Goal: Task Accomplishment & Management: Manage account settings

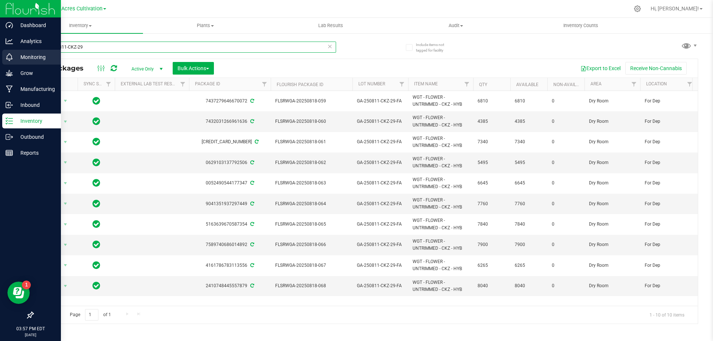
drag, startPoint x: 151, startPoint y: 52, endPoint x: 0, endPoint y: 52, distance: 151.2
click at [0, 52] on div "Dashboard Analytics Monitoring Grow Manufacturing Inbound Inventory Outbound Re…" at bounding box center [356, 170] width 713 height 341
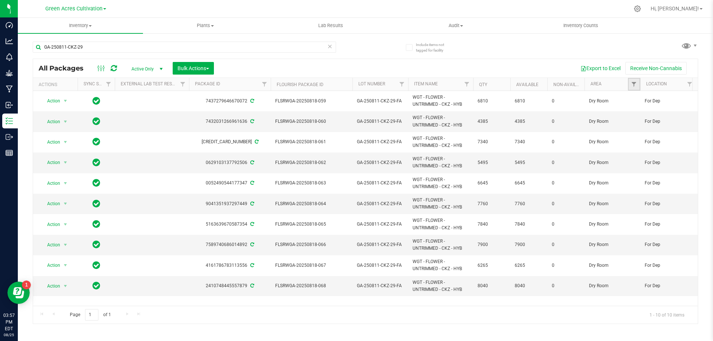
click at [638, 81] on link "Filter" at bounding box center [634, 84] width 12 height 13
type input "trim room"
click at [638, 129] on input "Trim Room 101" at bounding box center [637, 128] width 5 height 5
checkbox input "true"
click at [654, 156] on button "Filter" at bounding box center [650, 156] width 36 height 16
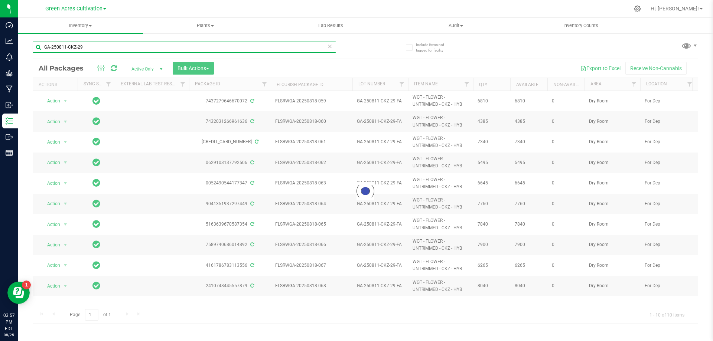
click at [25, 46] on div "Inventory All packages All inventory Waste log Create inventory Plants All plan…" at bounding box center [365, 180] width 695 height 324
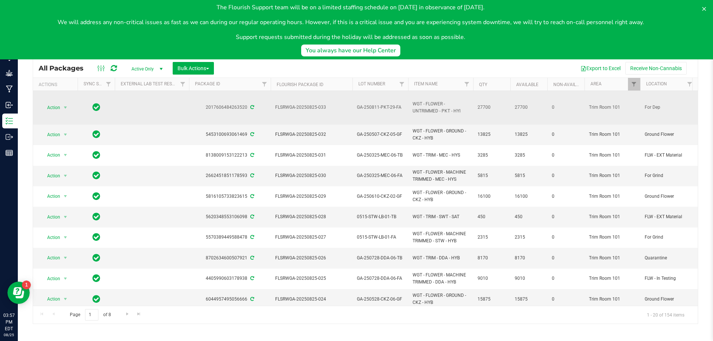
type input "m"
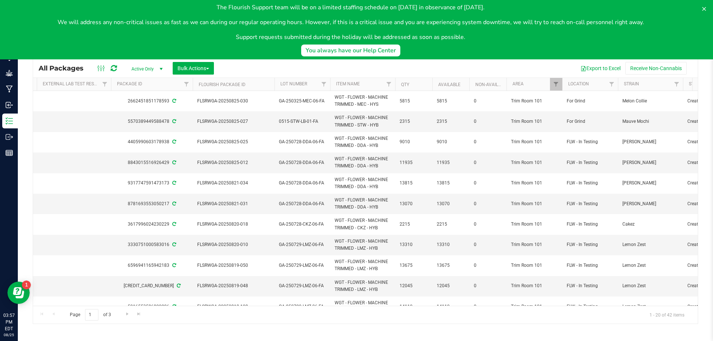
click at [313, 88] on th "Lot Number" at bounding box center [302, 84] width 56 height 13
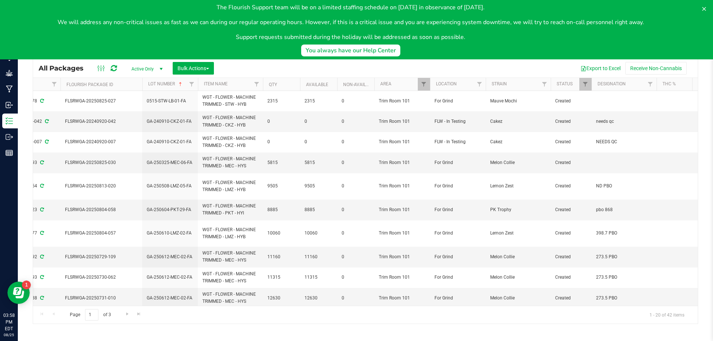
scroll to position [0, 226]
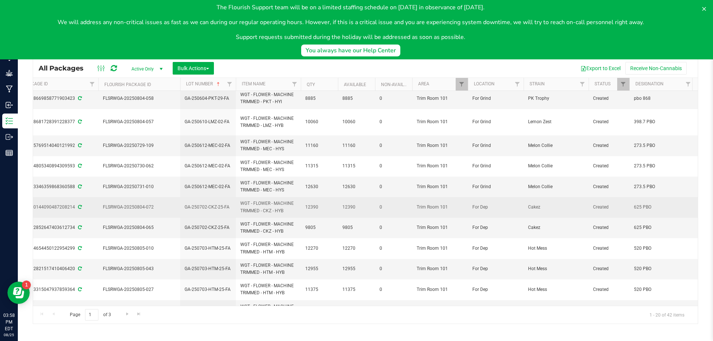
click at [217, 202] on td "GA-250702-CKZ-25-FA" at bounding box center [208, 207] width 56 height 20
click at [217, 202] on input "GA-250702-CKZ-25-FA" at bounding box center [206, 208] width 53 height 12
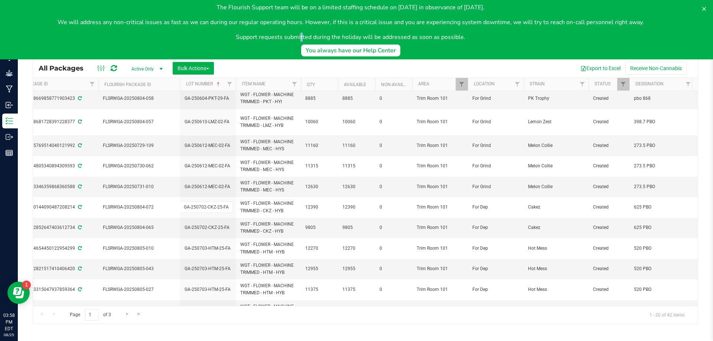
click at [248, 47] on body "The Flourish Support team will be on a limited staffing schedule on September 1…" at bounding box center [356, 29] width 713 height 59
click at [152, 51] on body "The Flourish Support team will be on a limited staffing schedule on September 1…" at bounding box center [356, 29] width 713 height 59
click at [331, 46] on body "The Flourish Support team will be on a limited staffing schedule on September 1…" at bounding box center [356, 29] width 713 height 59
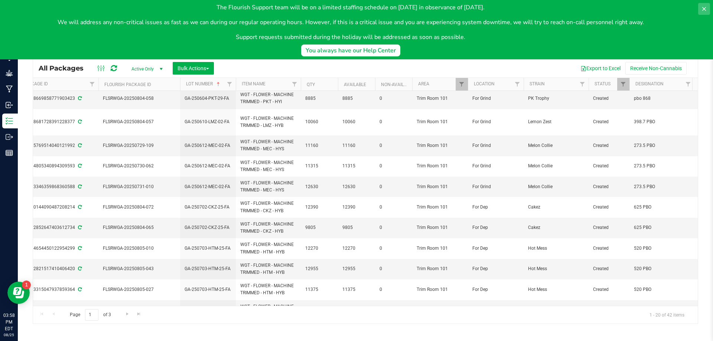
click at [703, 12] on icon at bounding box center [704, 9] width 6 height 6
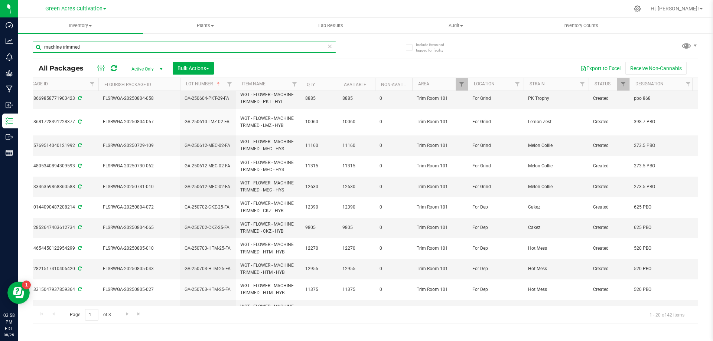
click at [322, 48] on input "machine trimmed" at bounding box center [184, 47] width 303 height 11
paste input "GA-250702-CKZ-25-FA"
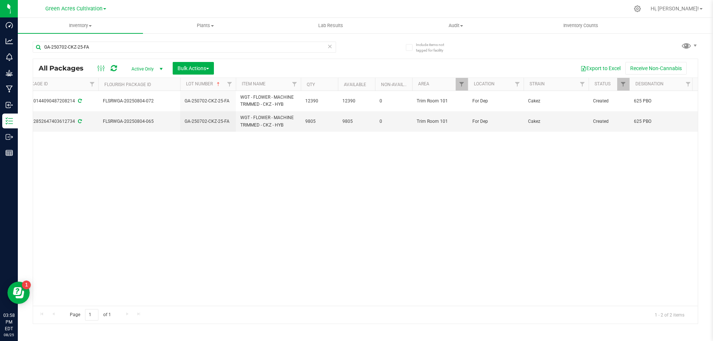
click at [608, 77] on div "All Packages Active Only Active Only Lab Samples Locked All External Internal B…" at bounding box center [365, 68] width 665 height 19
click at [604, 66] on button "Export to Excel" at bounding box center [601, 68] width 50 height 13
click at [204, 47] on input "GA-250702-CKZ-25-FA" at bounding box center [184, 47] width 303 height 11
click at [203, 47] on input "GA-250702-CKZ-25-FA" at bounding box center [184, 47] width 303 height 11
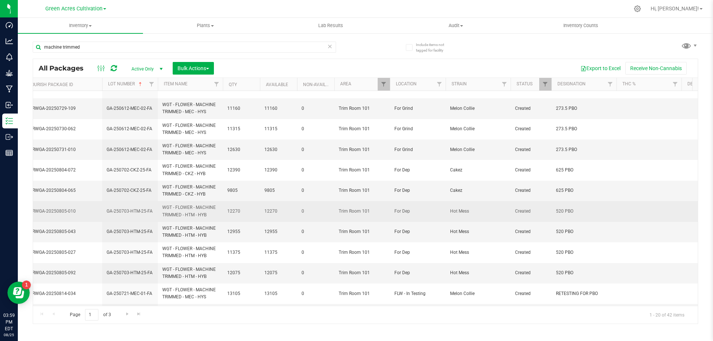
click at [138, 211] on span "GA-250703-HTM-25-FA" at bounding box center [130, 211] width 47 height 7
click at [138, 211] on input "GA-250703-HTM-25-FA" at bounding box center [128, 212] width 53 height 12
click at [156, 56] on div "machine trimmed" at bounding box center [184, 50] width 303 height 17
click at [158, 48] on input "machine trimmed" at bounding box center [184, 47] width 303 height 11
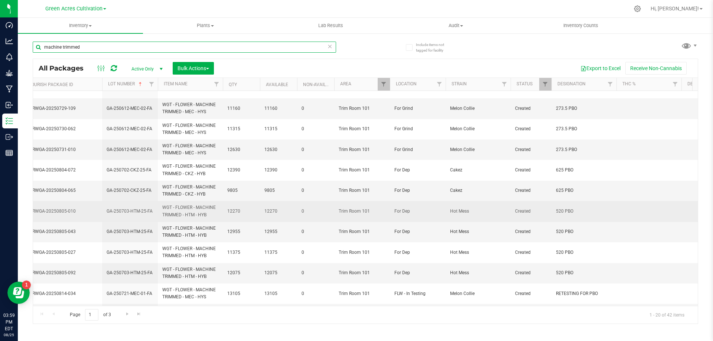
click at [158, 48] on input "machine trimmed" at bounding box center [184, 47] width 303 height 11
paste input "GA-250703-HTM-25-FA"
type input "GA-250703-HTM-25-FA"
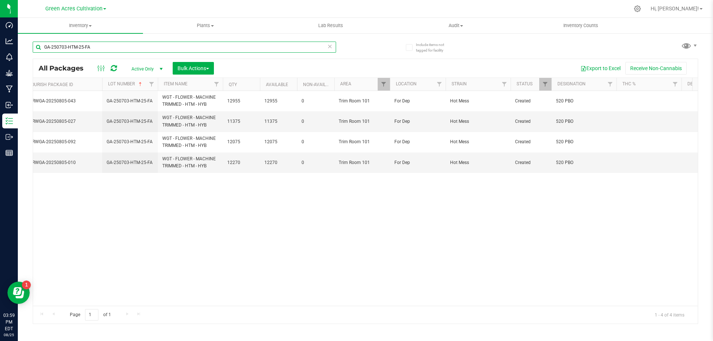
scroll to position [0, 250]
click at [598, 68] on button "Export to Excel" at bounding box center [601, 68] width 50 height 13
click at [189, 65] on button "Bulk Actions" at bounding box center [193, 68] width 41 height 13
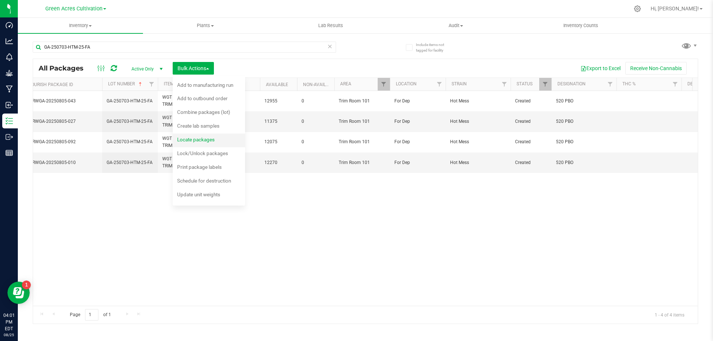
click at [205, 140] on span "Locate packages" at bounding box center [196, 140] width 38 height 6
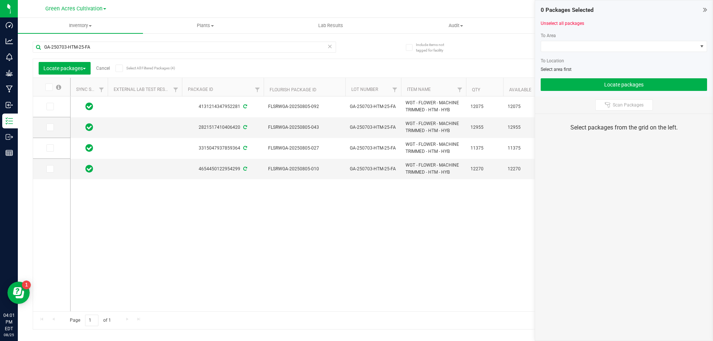
click at [51, 87] on icon at bounding box center [48, 87] width 5 height 0
click at [0, 0] on input "checkbox" at bounding box center [0, 0] width 0 height 0
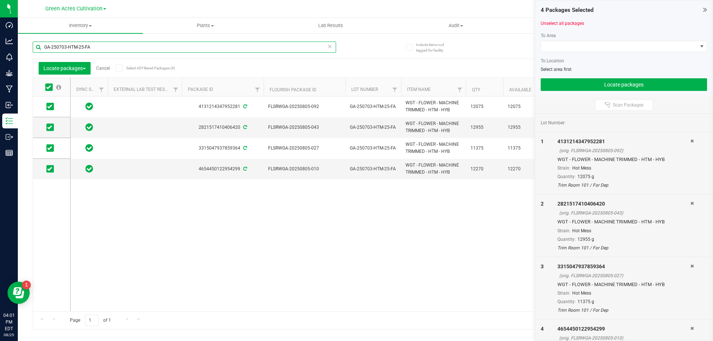
click at [157, 43] on input "GA-250703-HTM-25-FA" at bounding box center [184, 47] width 303 height 11
paste input "2-CKZ"
type input "GA-250702-CKZ-25-FA"
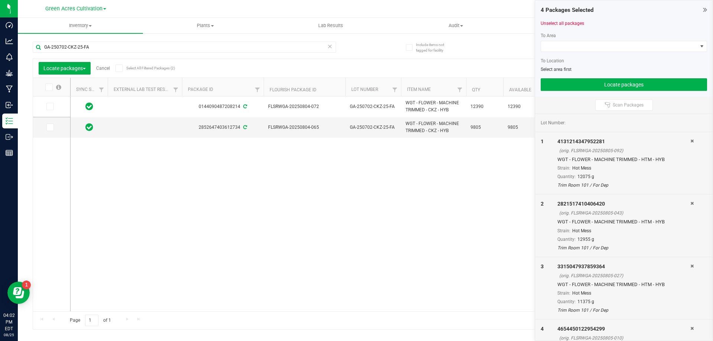
click at [49, 87] on icon at bounding box center [48, 87] width 5 height 0
click at [0, 0] on input "checkbox" at bounding box center [0, 0] width 0 height 0
click at [576, 46] on span at bounding box center [619, 46] width 156 height 10
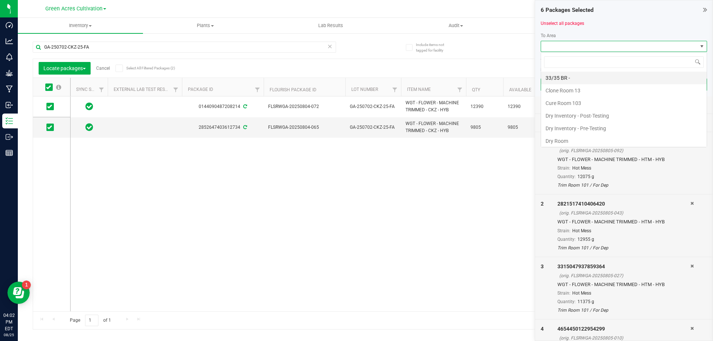
scroll to position [11, 166]
click at [585, 140] on li "Dry Room" at bounding box center [624, 141] width 166 height 13
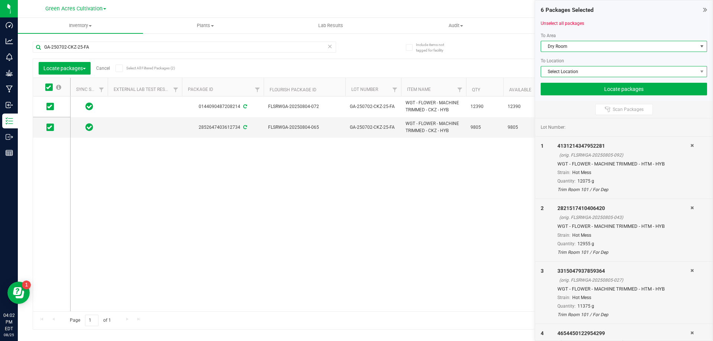
click at [572, 71] on span "Select Location" at bounding box center [619, 71] width 156 height 10
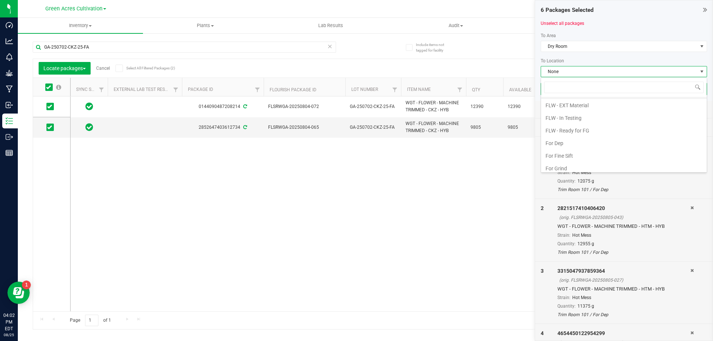
scroll to position [74, 0]
click at [571, 131] on li "For Dep" at bounding box center [624, 130] width 166 height 13
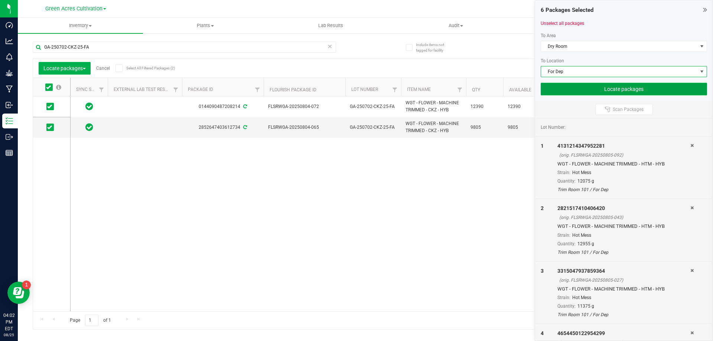
click at [592, 87] on button "Locate packages" at bounding box center [624, 89] width 166 height 13
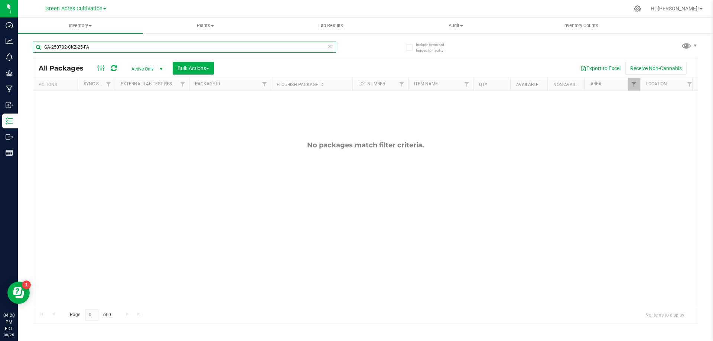
click at [180, 45] on input "GA-250702-CKZ-25-FA" at bounding box center [184, 47] width 303 height 11
paste input "811-PKT-29"
type input "GA-250811-PKT-29-FA"
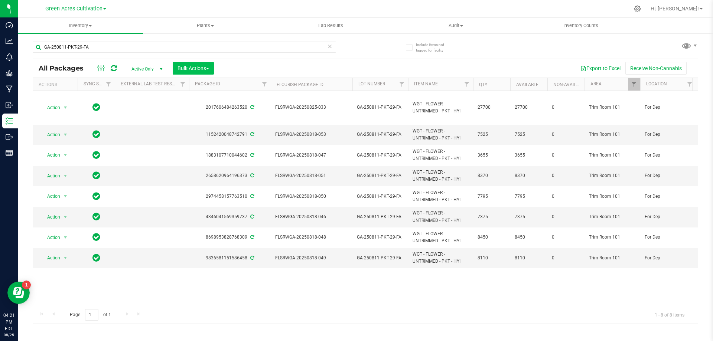
click at [192, 77] on div "All Packages Active Only Active Only Lab Samples Locked All External Internal B…" at bounding box center [365, 68] width 665 height 19
click at [192, 73] on button "Bulk Actions" at bounding box center [193, 68] width 41 height 13
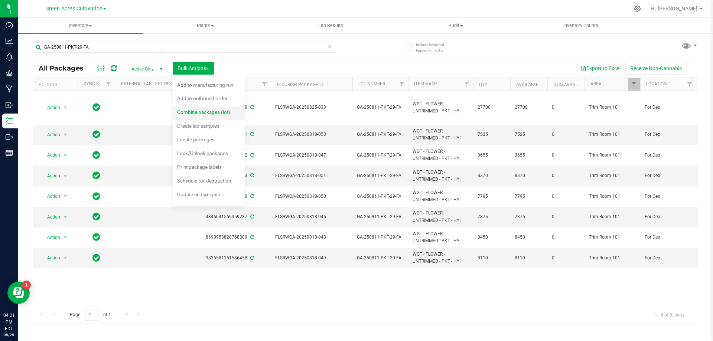
click at [205, 109] on span "Combine packages (lot)" at bounding box center [203, 112] width 53 height 6
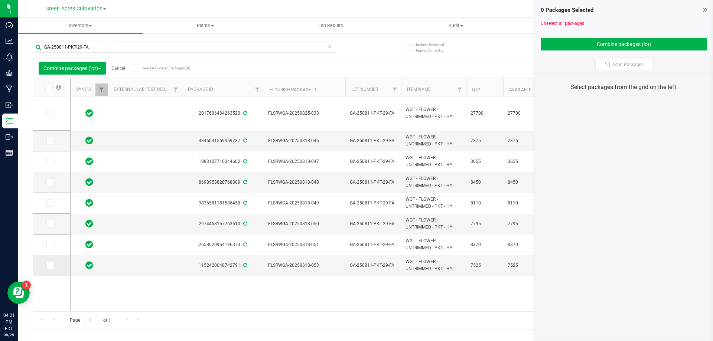
click at [51, 266] on icon at bounding box center [49, 266] width 5 height 0
click at [0, 0] on input "checkbox" at bounding box center [0, 0] width 0 height 0
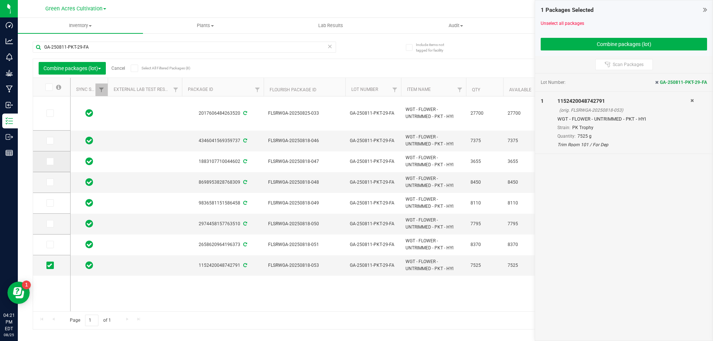
click at [52, 162] on icon at bounding box center [49, 162] width 5 height 0
click at [0, 0] on input "checkbox" at bounding box center [0, 0] width 0 height 0
click at [52, 140] on span at bounding box center [49, 140] width 7 height 7
click at [0, 0] on input "checkbox" at bounding box center [0, 0] width 0 height 0
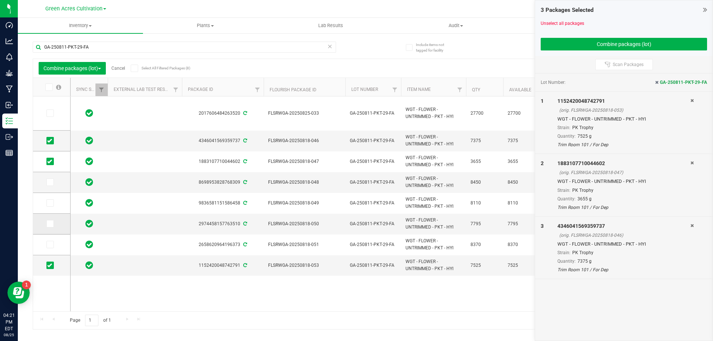
click at [51, 224] on icon at bounding box center [49, 224] width 5 height 0
click at [0, 0] on input "checkbox" at bounding box center [0, 0] width 0 height 0
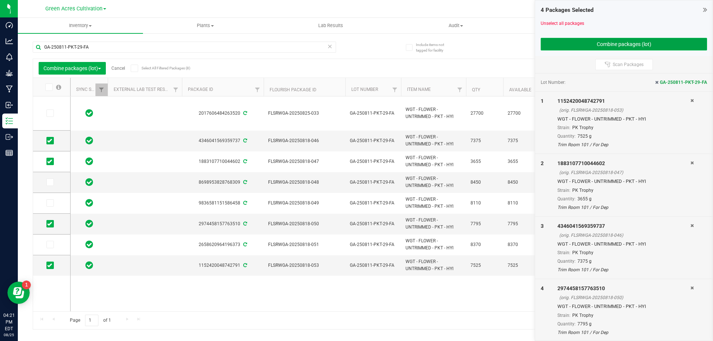
click at [586, 43] on button "Combine packages (lot)" at bounding box center [624, 44] width 166 height 13
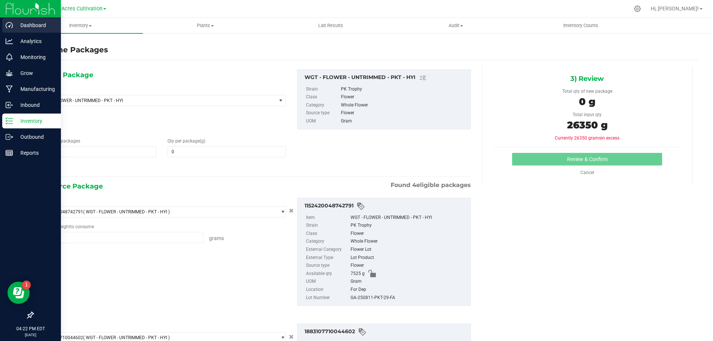
type input "7525.0000 g"
type input "3655.0000 g"
type input "7375.0000 g"
type input "7795.0000 g"
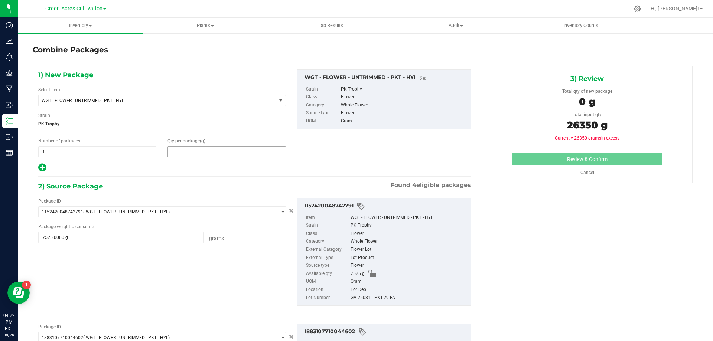
click at [236, 153] on span at bounding box center [227, 151] width 118 height 11
type input "26350"
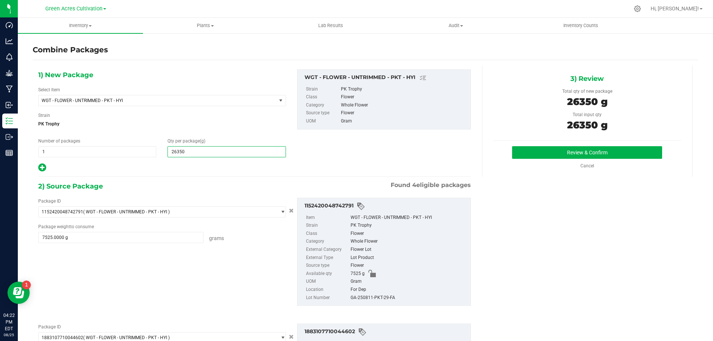
type input "26,350"
click at [384, 300] on div "GA-250811-PKT-29-FA" at bounding box center [409, 298] width 116 height 8
copy div "GA-250811-PKT-29-FA"
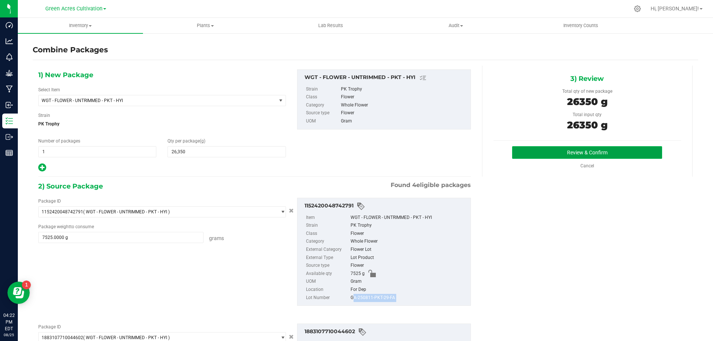
click at [553, 153] on button "Review & Confirm" at bounding box center [587, 152] width 150 height 13
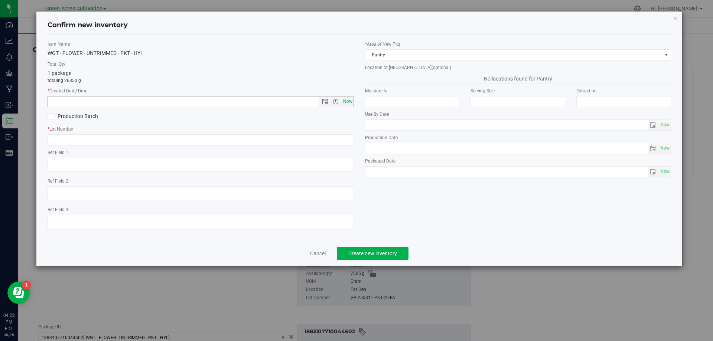
click at [350, 99] on span "Now" at bounding box center [347, 101] width 13 height 11
type input "8/25/2025 4:22 PM"
click at [346, 135] on input "text" at bounding box center [201, 139] width 306 height 11
paste input "GA-250811-PKT-29-FA"
type input "GA-250811-PKT-29-FA"
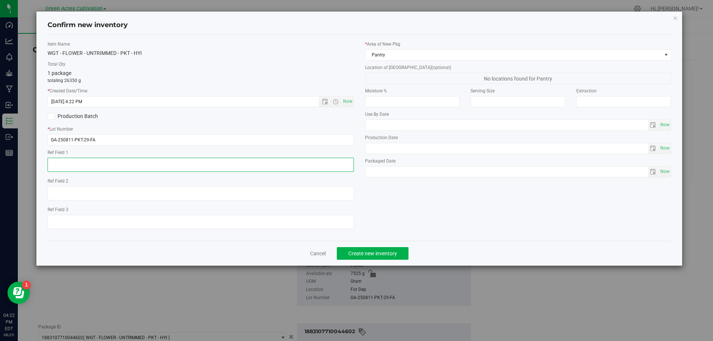
click at [307, 166] on textarea at bounding box center [201, 165] width 306 height 14
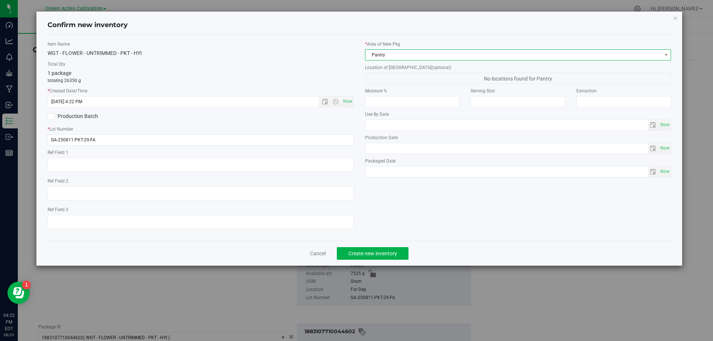
click at [426, 56] on span "Pantry" at bounding box center [513, 55] width 296 height 10
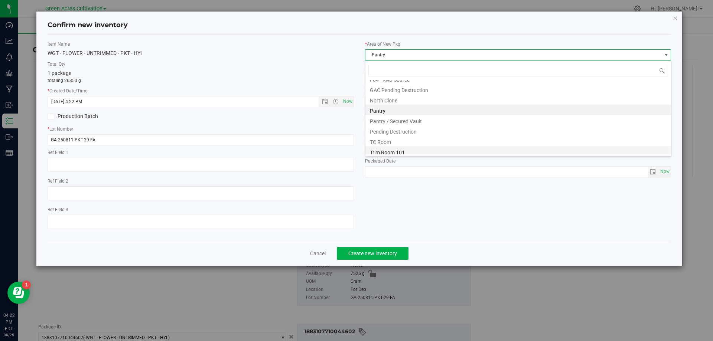
scroll to position [103, 0]
click at [402, 150] on li "Trim Room 101" at bounding box center [518, 149] width 306 height 10
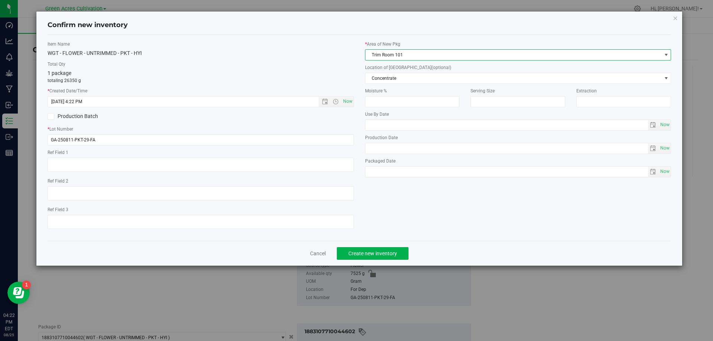
drag, startPoint x: 403, startPoint y: 88, endPoint x: 407, endPoint y: 76, distance: 12.6
click at [403, 88] on label "Moisture %" at bounding box center [412, 91] width 95 height 7
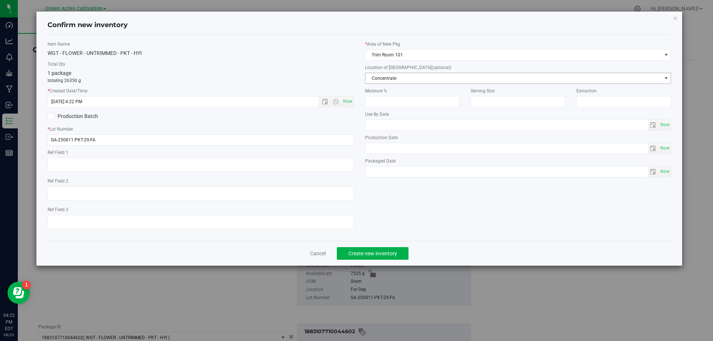
click at [407, 76] on span "Concentrate" at bounding box center [513, 78] width 296 height 10
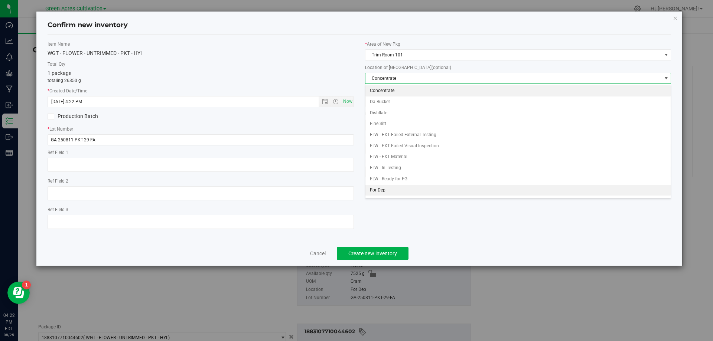
drag, startPoint x: 382, startPoint y: 188, endPoint x: 388, endPoint y: 239, distance: 51.2
click at [381, 189] on li "For Dep" at bounding box center [518, 190] width 306 height 11
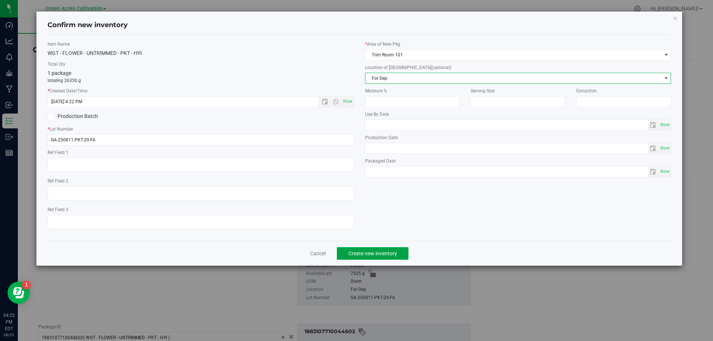
drag, startPoint x: 387, startPoint y: 255, endPoint x: 385, endPoint y: 251, distance: 4.0
click at [386, 255] on span "Create new inventory" at bounding box center [372, 254] width 49 height 6
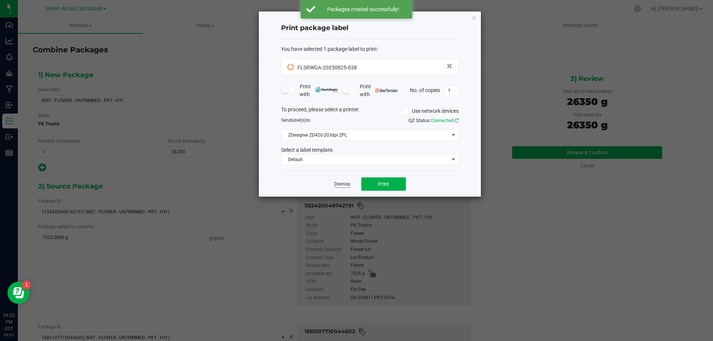
click at [347, 186] on link "Dismiss" at bounding box center [342, 184] width 16 height 6
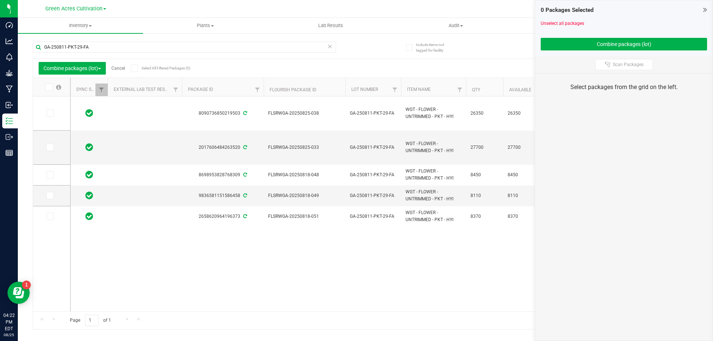
click at [117, 69] on link "Cancel" at bounding box center [118, 68] width 14 height 5
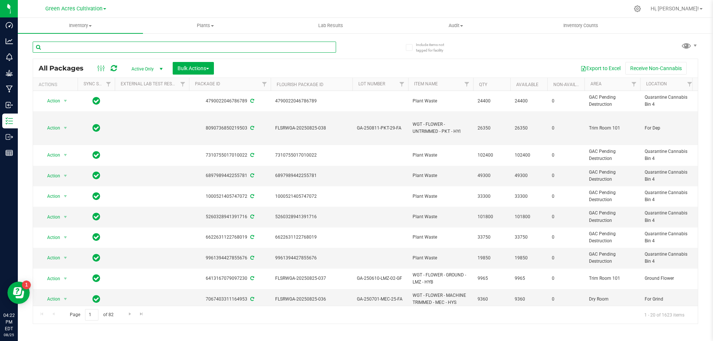
click at [199, 49] on input "text" at bounding box center [184, 47] width 303 height 11
paste input "FLSRWGA-20250825-038"
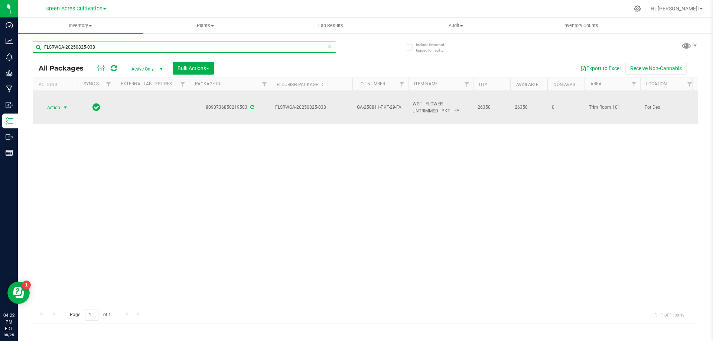
type input "FLSRWGA-20250825-038"
click at [65, 111] on span "select" at bounding box center [65, 108] width 9 height 10
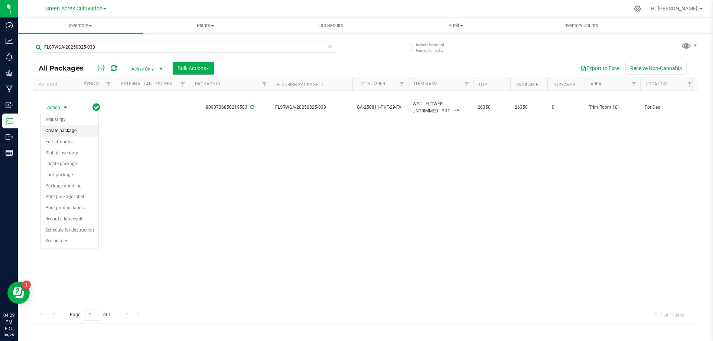
click at [66, 133] on li "Create package" at bounding box center [70, 131] width 58 height 11
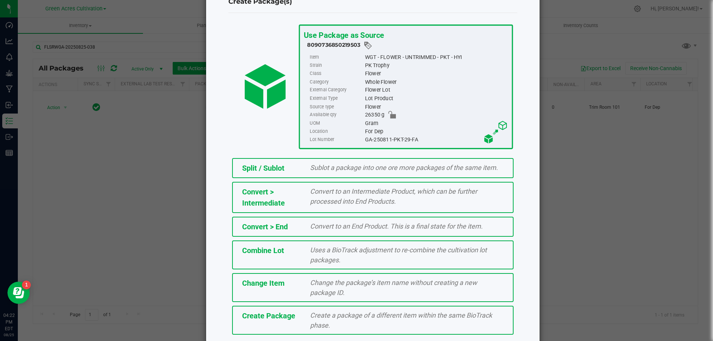
scroll to position [53, 0]
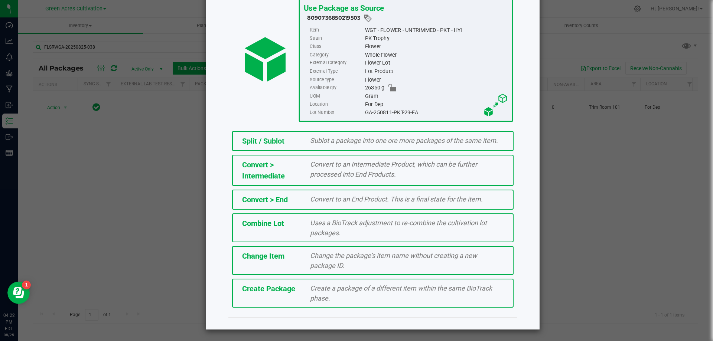
click at [362, 286] on span "Create a package of a different item within the same BioTrack phase." at bounding box center [401, 294] width 182 height 18
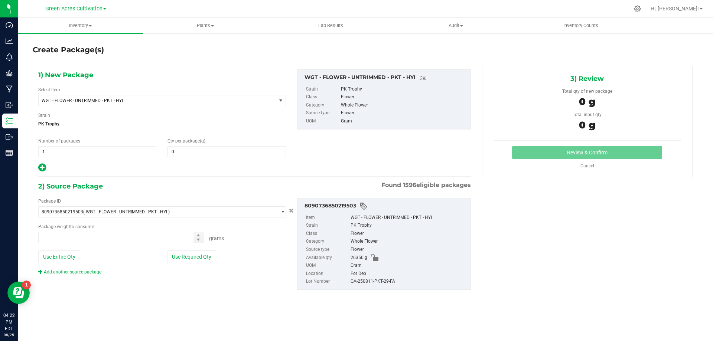
type input "0.0000"
type input "0.0000 g"
click at [226, 102] on span "WGT - FLOWER - UNTRIMMED - PKT - HYI" at bounding box center [153, 100] width 222 height 5
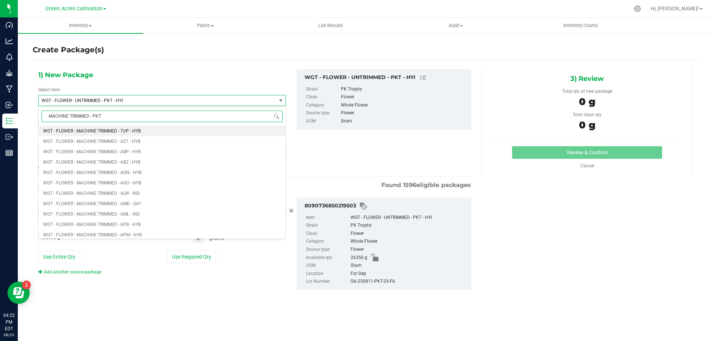
type input "MACHINE TRIMMED - PKT"
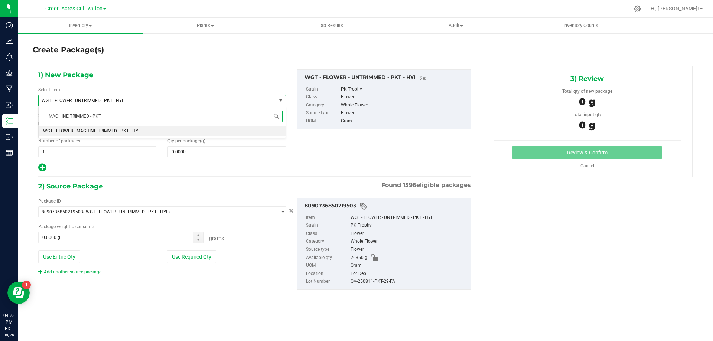
click at [250, 135] on li "WGT - FLOWER - MACHINE TRIMMED - PKT - HYI" at bounding box center [162, 131] width 247 height 10
type input "0.0000"
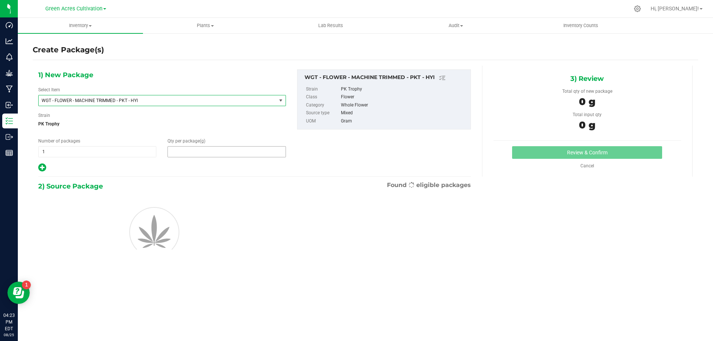
click at [262, 152] on span at bounding box center [227, 151] width 118 height 11
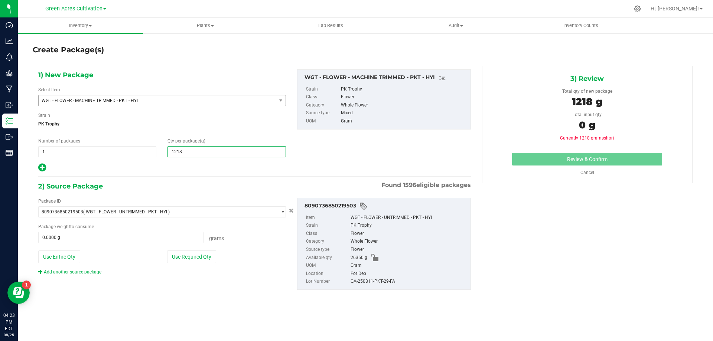
type input "12180"
type input "12,180.0000"
click at [186, 260] on button "Use Required Qty" at bounding box center [191, 257] width 49 height 13
type input "12180.0000 g"
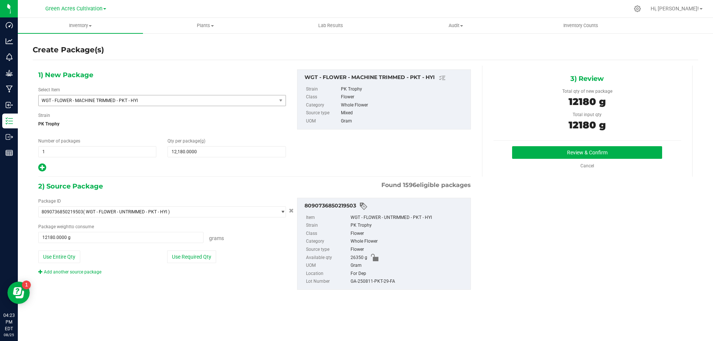
click at [388, 286] on div "8090736850219503 Item WGT - FLOWER - UNTRIMMED - PKT - HYI Strain PK Trophy Cla…" at bounding box center [384, 244] width 174 height 92
copy div "GA-250811-PKT-29-FA"
click at [536, 155] on button "Review & Confirm" at bounding box center [587, 152] width 150 height 13
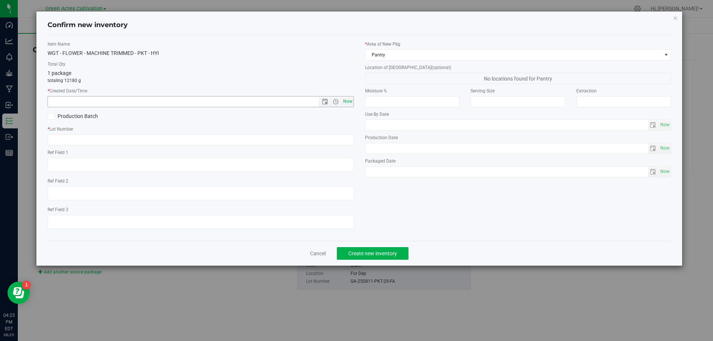
click at [350, 100] on span "Now" at bounding box center [347, 101] width 13 height 11
type input "8/25/2025 4:23 PM"
click at [339, 141] on input "text" at bounding box center [201, 139] width 306 height 11
paste input "GA-250811-PKT-29-FA"
type input "GA-250811-PKT-29-FA"
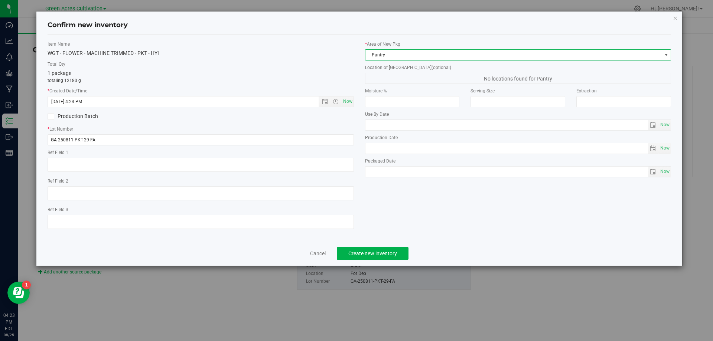
click at [422, 56] on span "Pantry" at bounding box center [513, 55] width 296 height 10
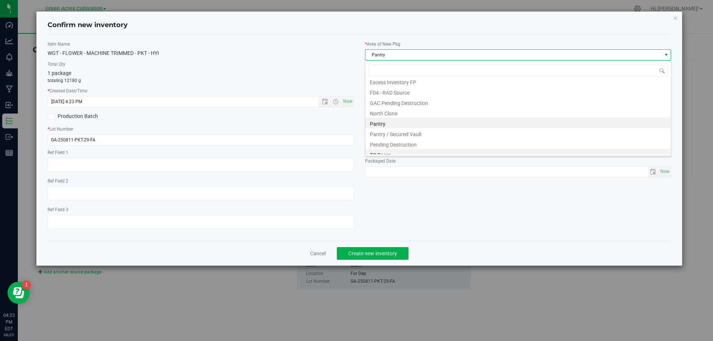
scroll to position [103, 0]
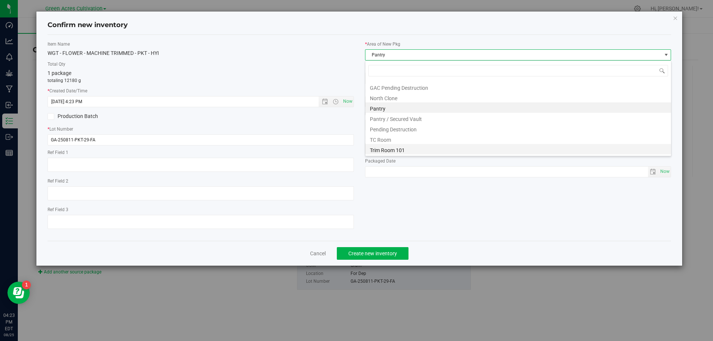
click at [393, 149] on li "Trim Room 101" at bounding box center [518, 149] width 306 height 10
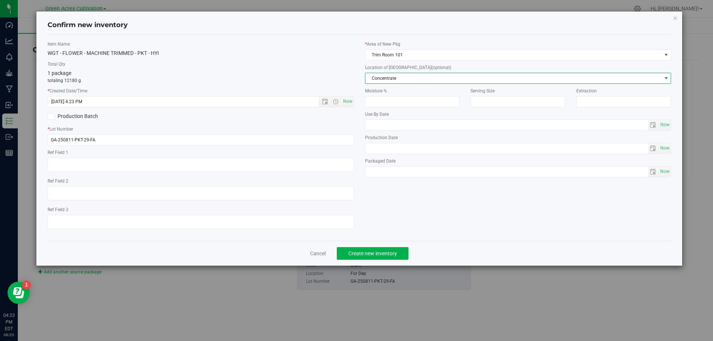
click at [413, 78] on span "Concentrate" at bounding box center [513, 78] width 296 height 10
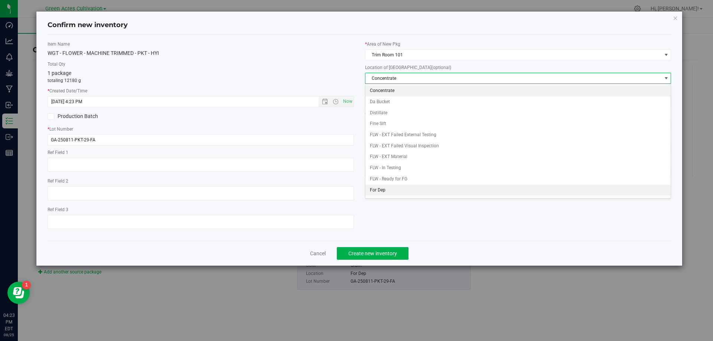
click at [395, 191] on li "For Dep" at bounding box center [518, 190] width 306 height 11
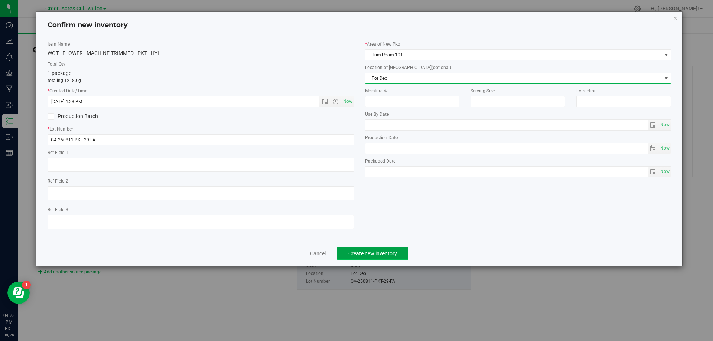
click at [377, 256] on span "Create new inventory" at bounding box center [372, 254] width 49 height 6
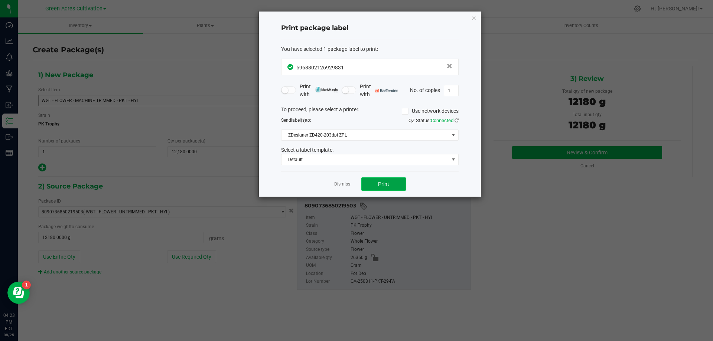
click at [386, 182] on span "Print" at bounding box center [383, 184] width 11 height 6
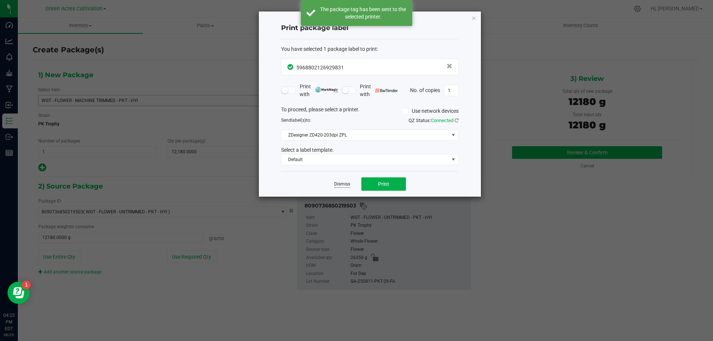
click at [347, 188] on link "Dismiss" at bounding box center [342, 184] width 16 height 6
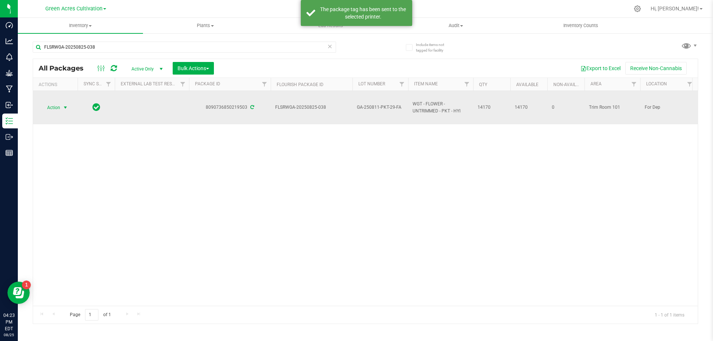
click at [46, 107] on span "Action" at bounding box center [50, 108] width 20 height 10
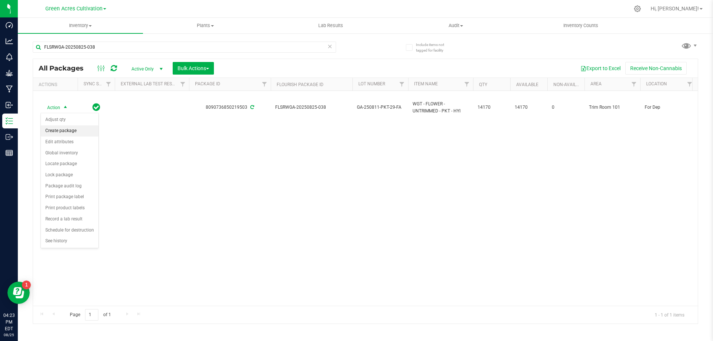
click at [65, 134] on li "Create package" at bounding box center [70, 131] width 58 height 11
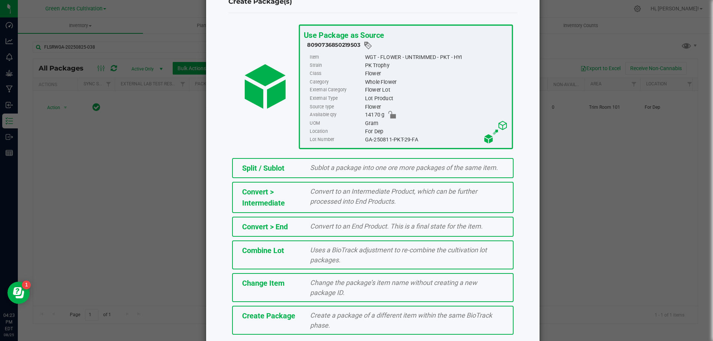
scroll to position [53, 0]
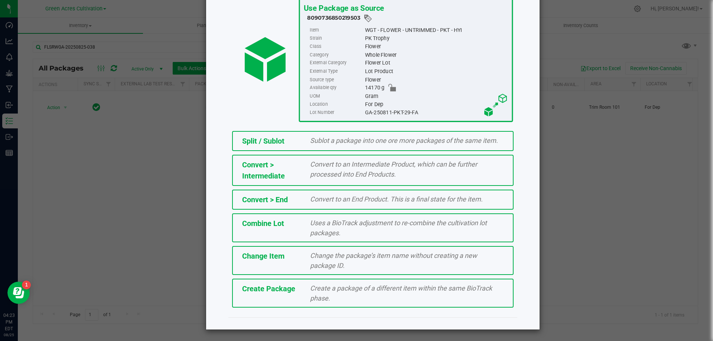
click at [326, 298] on span "Create a package of a different item within the same BioTrack phase." at bounding box center [401, 294] width 182 height 18
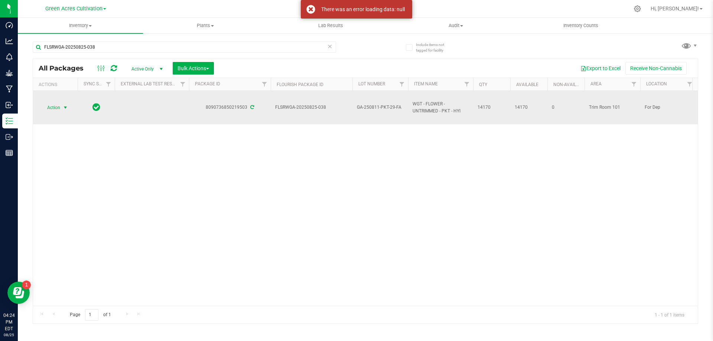
click at [64, 107] on span "select" at bounding box center [65, 108] width 6 height 6
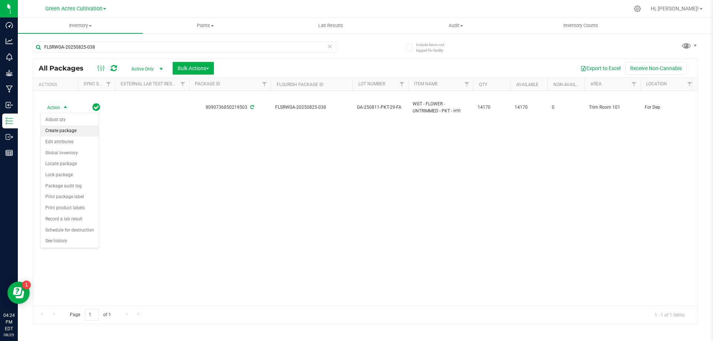
click at [65, 133] on li "Create package" at bounding box center [70, 131] width 58 height 11
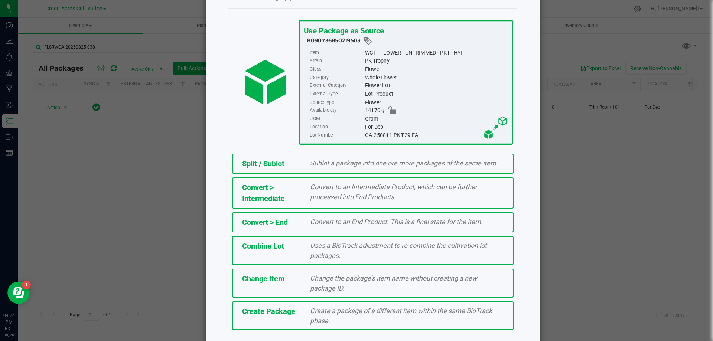
scroll to position [53, 0]
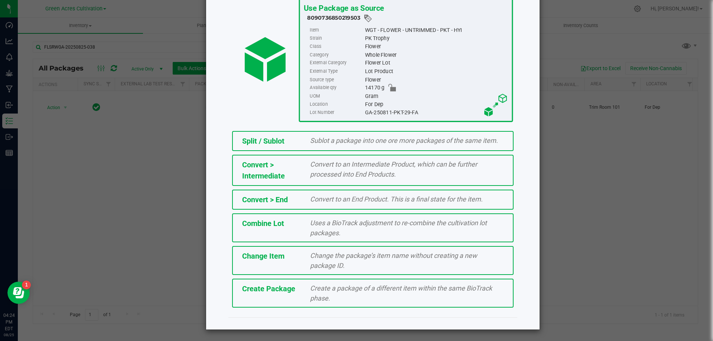
click at [324, 295] on span "Create a package of a different item within the same BioTrack phase." at bounding box center [401, 294] width 182 height 18
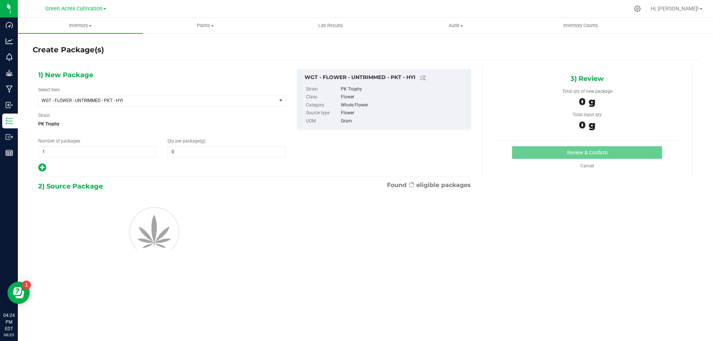
type input "0.0000"
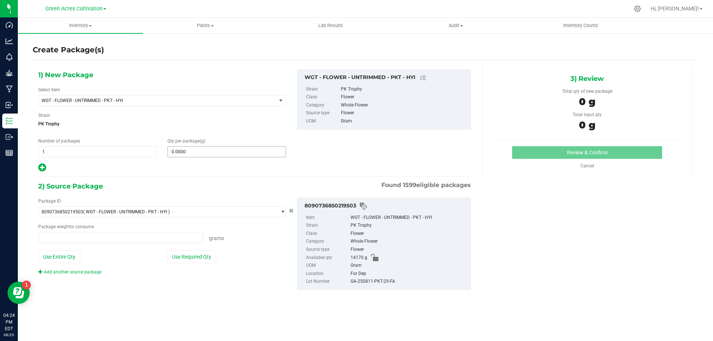
type input "0.0000 g"
click at [220, 102] on span "WGT - FLOWER - UNTRIMMED - PKT - HYI" at bounding box center [153, 100] width 222 height 5
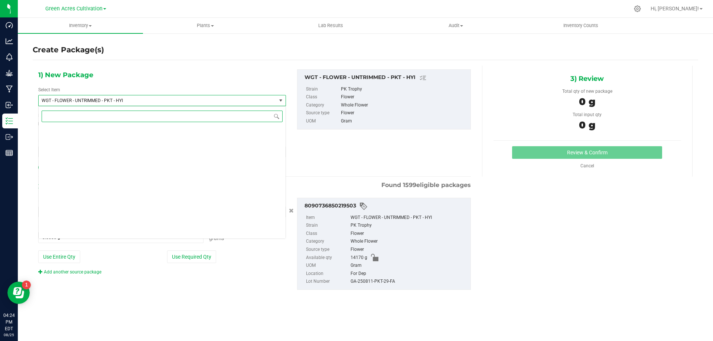
scroll to position [157922, 0]
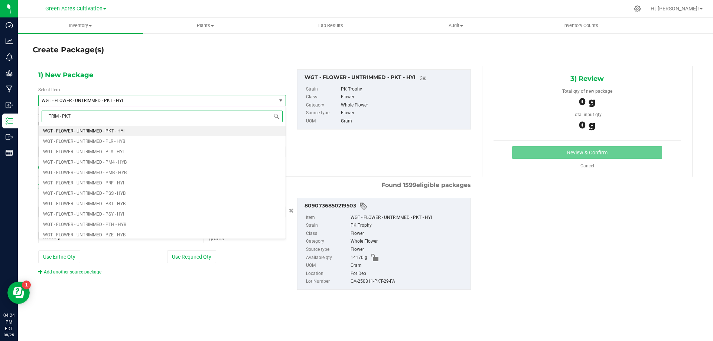
type input "TRIM - PKT"
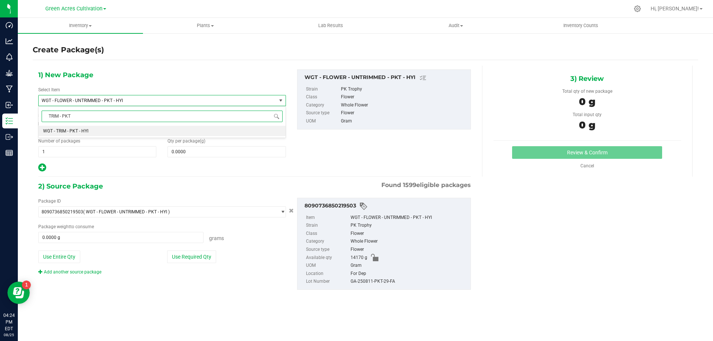
scroll to position [0, 0]
click at [256, 127] on li "WGT - TRIM - PKT - HYI" at bounding box center [162, 131] width 247 height 10
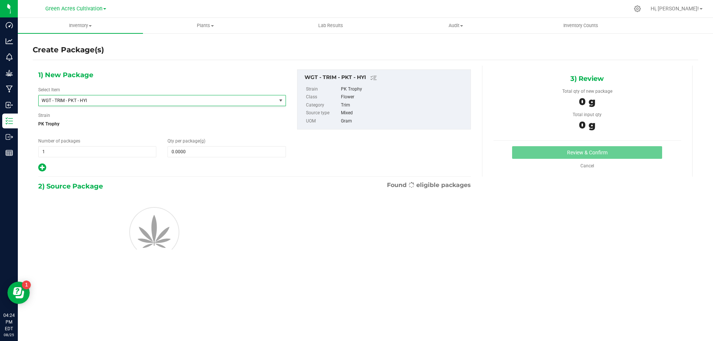
type input "0.0000"
click at [248, 153] on span at bounding box center [227, 151] width 118 height 11
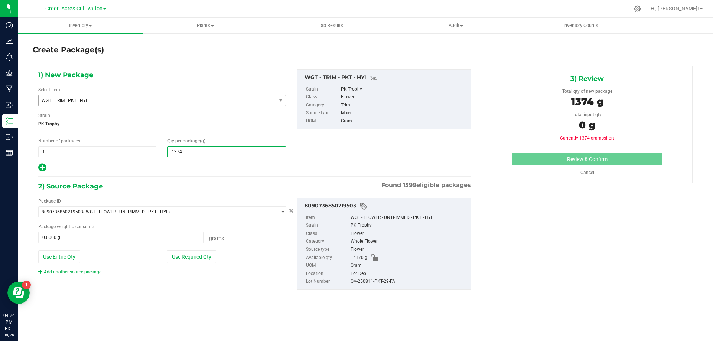
type input "13745"
type input "13,745.0000"
click at [193, 254] on button "Use Required Qty" at bounding box center [191, 257] width 49 height 13
type input "13745.0000 g"
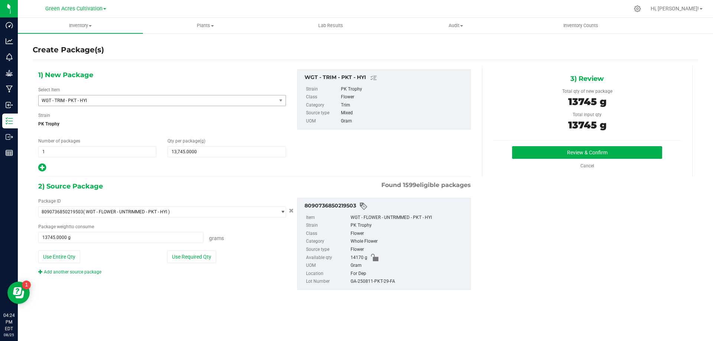
click at [393, 283] on div "GA-250811-PKT-29-FA" at bounding box center [409, 282] width 116 height 8
click at [392, 283] on div "GA-250811-PKT-29-FA" at bounding box center [409, 282] width 116 height 8
copy div "GA-250811-PKT-29-FA"
click at [608, 155] on button "Review & Confirm" at bounding box center [587, 152] width 150 height 13
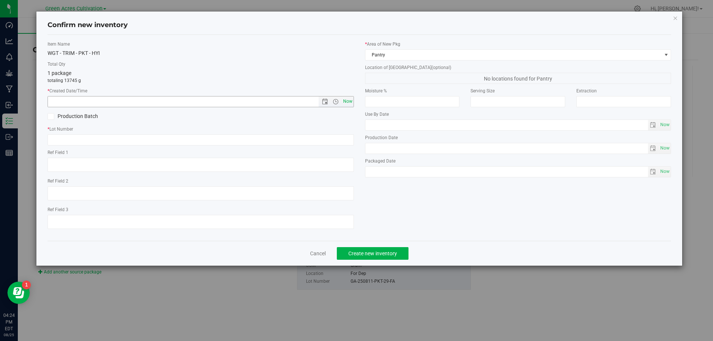
click at [352, 100] on span "Now" at bounding box center [347, 101] width 13 height 11
type input "8/25/2025 4:24 PM"
click at [347, 137] on input "text" at bounding box center [201, 139] width 306 height 11
paste input "GA-250811-PKT-29-FA"
type input "GA-250811-PKT-29-TB"
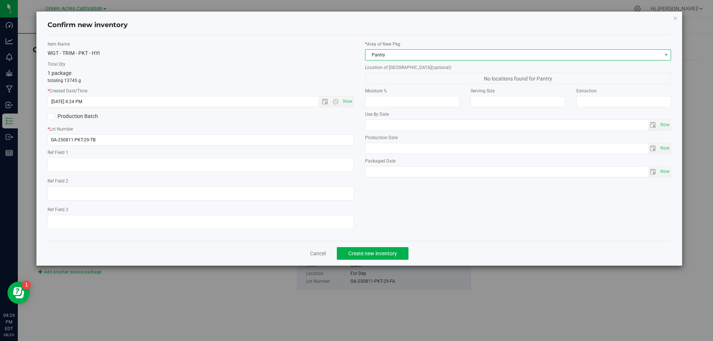
click at [393, 51] on span "Pantry" at bounding box center [513, 55] width 296 height 10
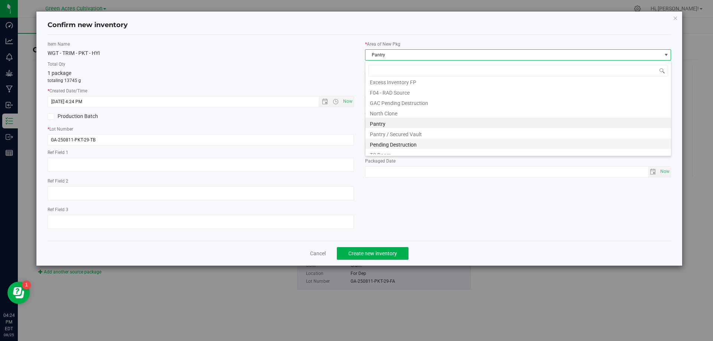
scroll to position [103, 0]
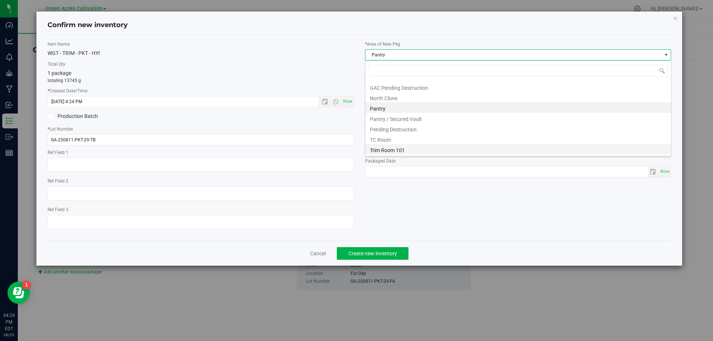
click at [391, 147] on li "Trim Room 101" at bounding box center [518, 149] width 306 height 10
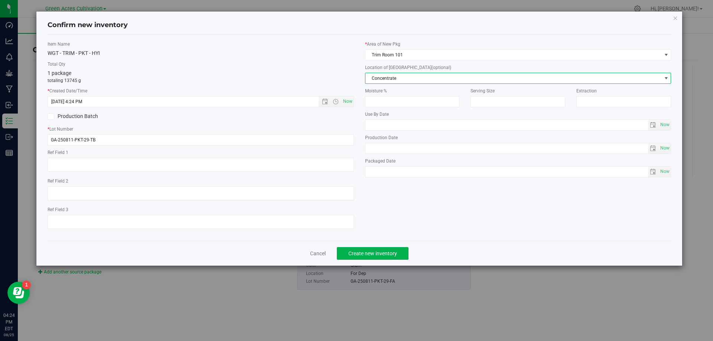
click at [422, 79] on span "Concentrate" at bounding box center [513, 78] width 296 height 10
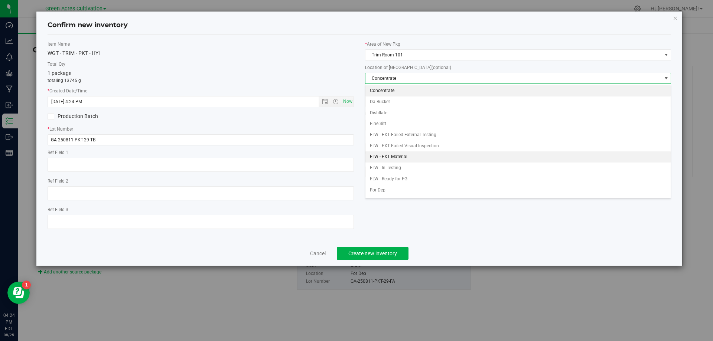
click at [393, 152] on li "FLW - EXT Material" at bounding box center [518, 157] width 306 height 11
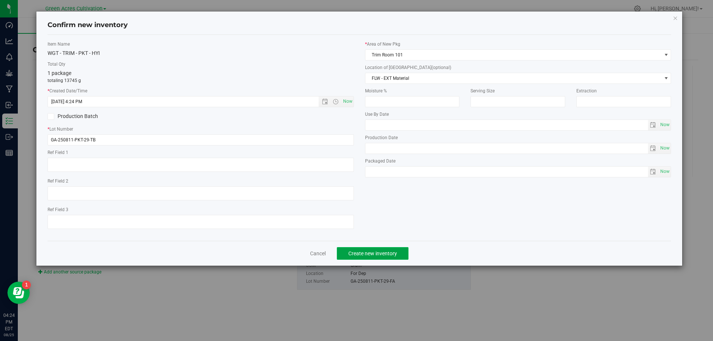
click at [394, 251] on span "Create new inventory" at bounding box center [372, 254] width 49 height 6
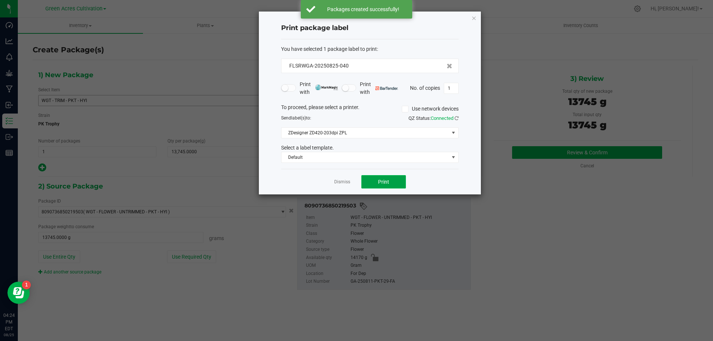
click at [399, 185] on button "Print" at bounding box center [383, 181] width 45 height 13
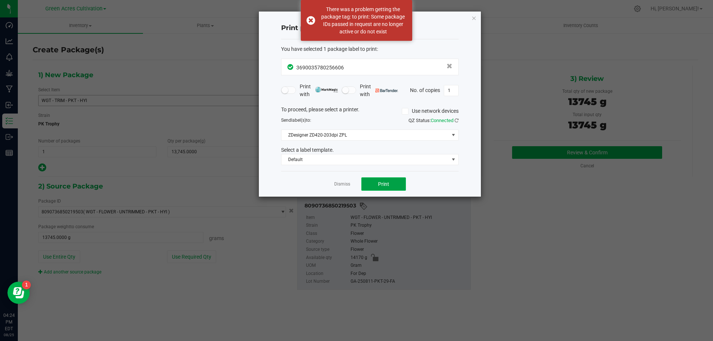
click at [387, 185] on span "Print" at bounding box center [383, 184] width 11 height 6
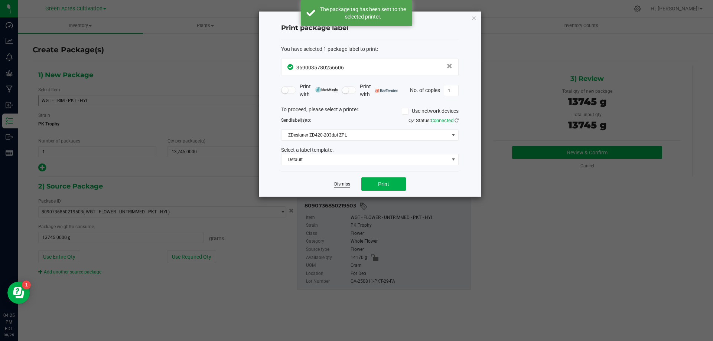
click at [346, 181] on link "Dismiss" at bounding box center [342, 184] width 16 height 6
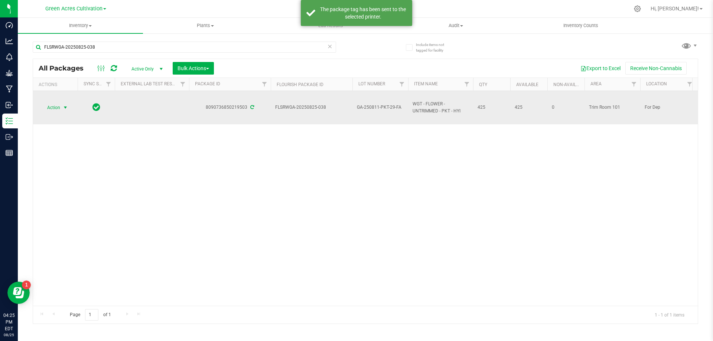
click at [53, 107] on span "Action" at bounding box center [50, 108] width 20 height 10
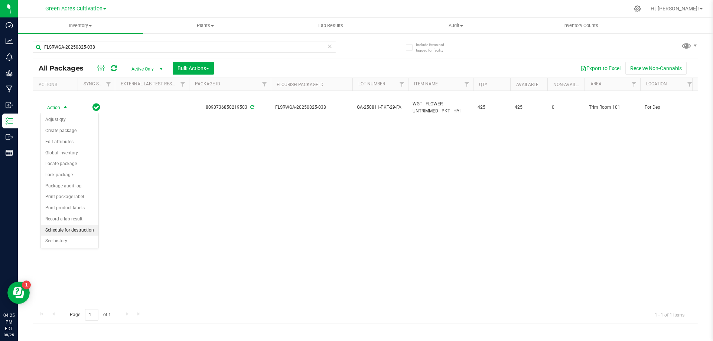
click at [72, 233] on li "Schedule for destruction" at bounding box center [70, 230] width 58 height 11
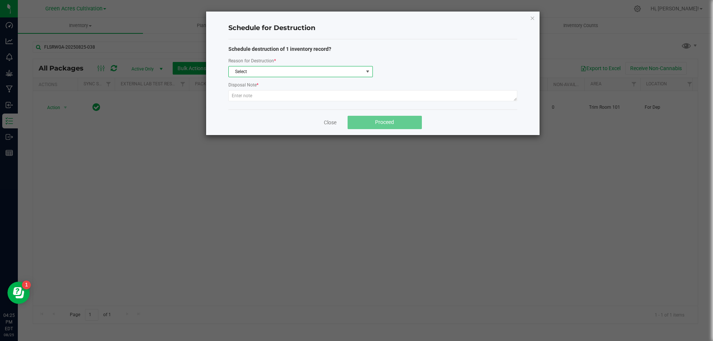
click at [306, 66] on span "Select" at bounding box center [296, 71] width 134 height 10
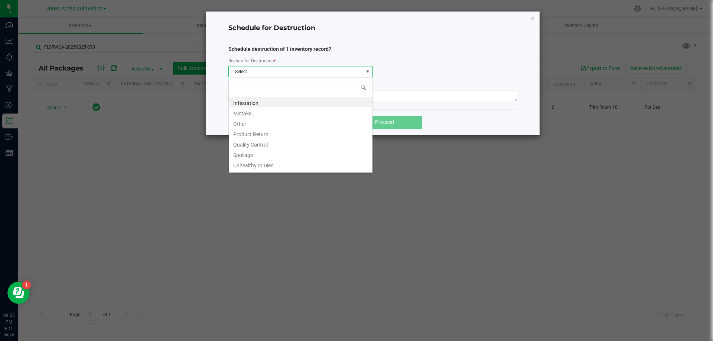
scroll to position [11, 144]
type input "W"
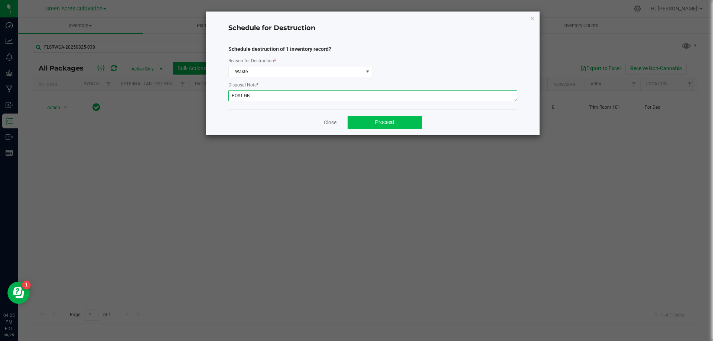
type textarea "POST GB"
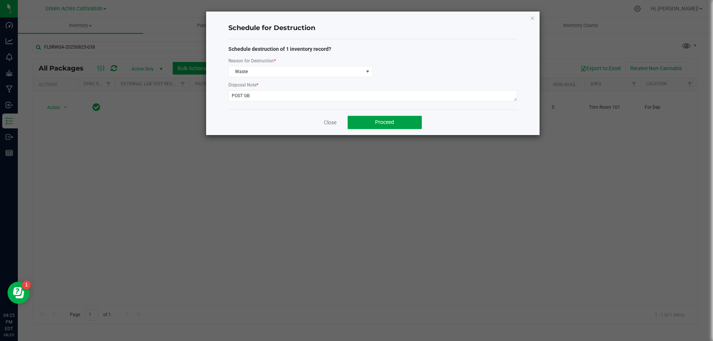
click at [380, 117] on button "Proceed" at bounding box center [385, 122] width 74 height 13
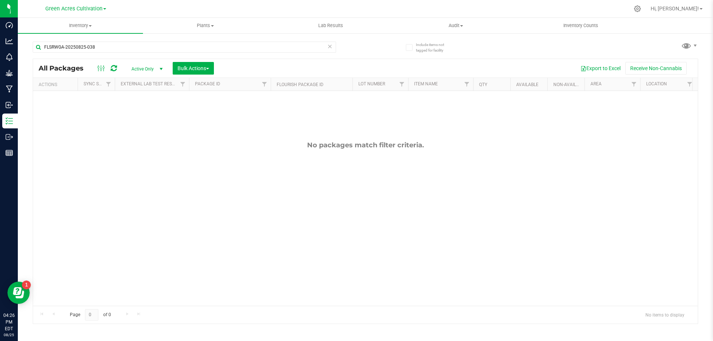
click at [218, 58] on div "FLSRWGA-20250825-038" at bounding box center [184, 50] width 303 height 17
click at [217, 47] on input "FLSRWGA-20250825-038" at bounding box center [184, 47] width 303 height 11
click at [218, 46] on input "FLSRWGA-20250825-038" at bounding box center [184, 47] width 303 height 11
click at [219, 45] on input "FLSRWGA-20250825-038" at bounding box center [184, 47] width 303 height 11
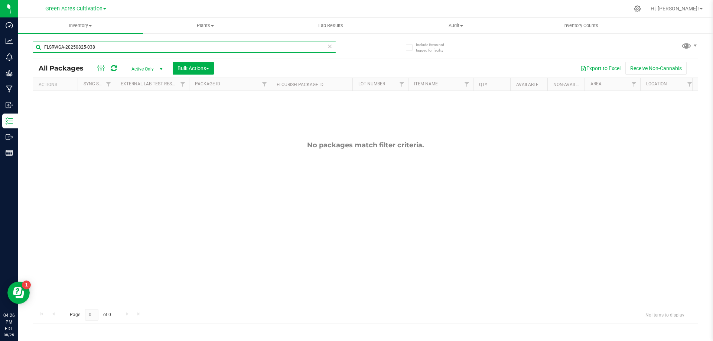
click at [219, 45] on input "FLSRWGA-20250825-038" at bounding box center [184, 47] width 303 height 11
paste input "3"
type input "FLSRWGA-20250825-033"
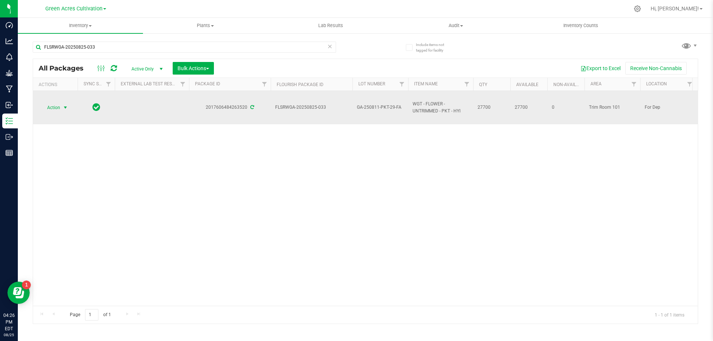
click at [63, 108] on span "select" at bounding box center [65, 108] width 6 height 6
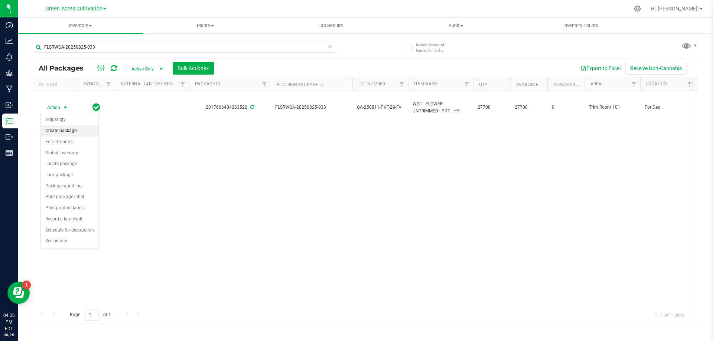
click at [69, 135] on li "Create package" at bounding box center [70, 131] width 58 height 11
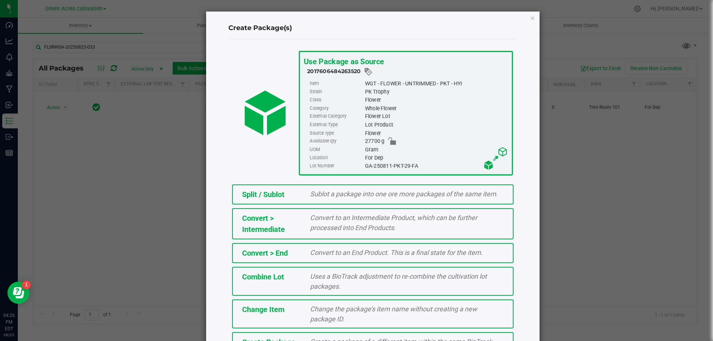
scroll to position [53, 0]
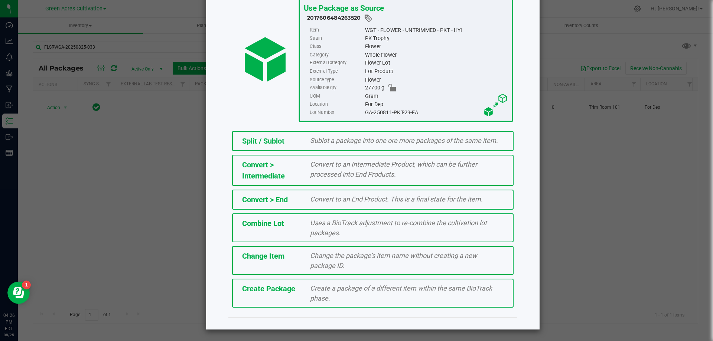
click at [374, 292] on span "Create a package of a different item within the same BioTrack phase." at bounding box center [401, 294] width 182 height 18
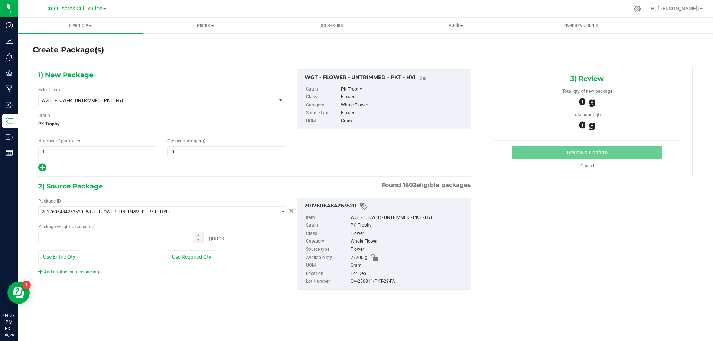
type input "0.0000"
type input "0.0000 g"
click at [205, 96] on span "WGT - FLOWER - UNTRIMMED - PKT - HYI" at bounding box center [158, 100] width 238 height 10
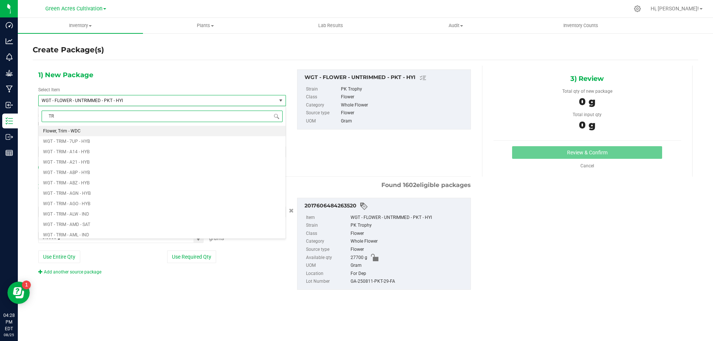
type input "T"
type input "MACHINE TRIMMED - PKT"
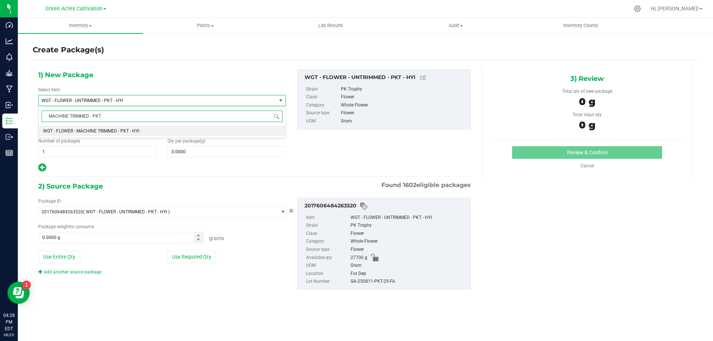
click at [215, 135] on li "WGT - FLOWER - MACHINE TRIMMED - PKT - HYI" at bounding box center [162, 131] width 247 height 10
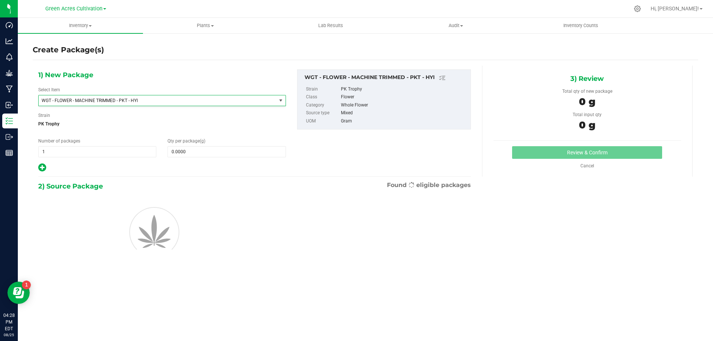
type input "0.0000"
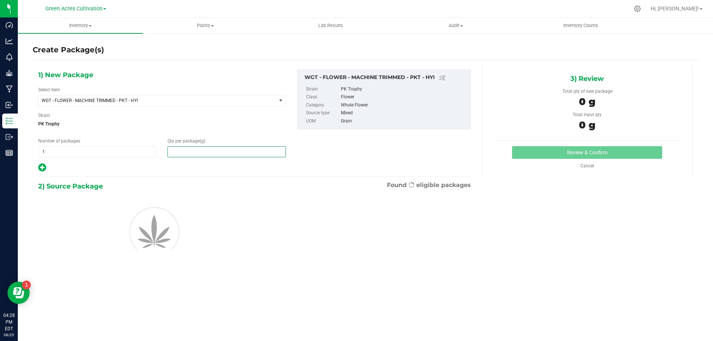
click at [225, 155] on span at bounding box center [227, 151] width 118 height 11
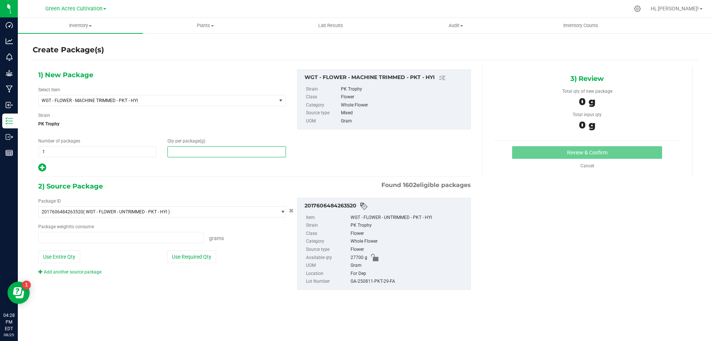
type input "0.0000 g"
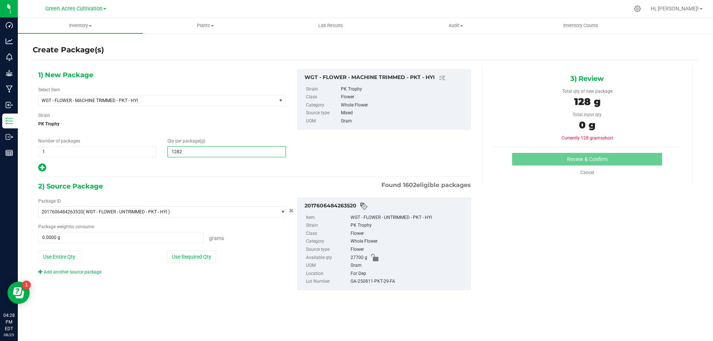
type input "12825"
type input "12,825.0000"
click at [197, 254] on button "Use Required Qty" at bounding box center [191, 257] width 49 height 13
type input "12825.0000 g"
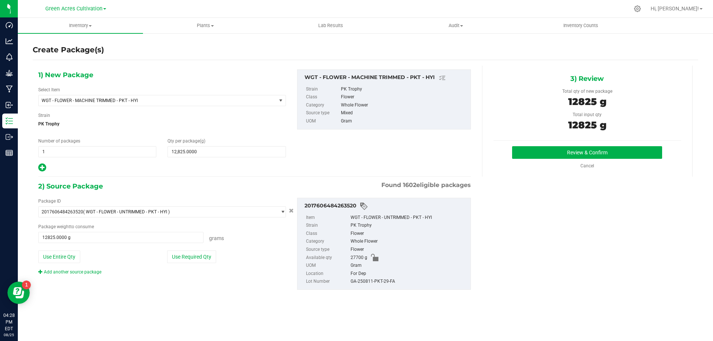
click at [387, 284] on div "GA-250811-PKT-29-FA" at bounding box center [409, 282] width 116 height 8
copy div "GA-250811-PKT-29-FA"
click at [550, 149] on button "Review & Confirm" at bounding box center [587, 152] width 150 height 13
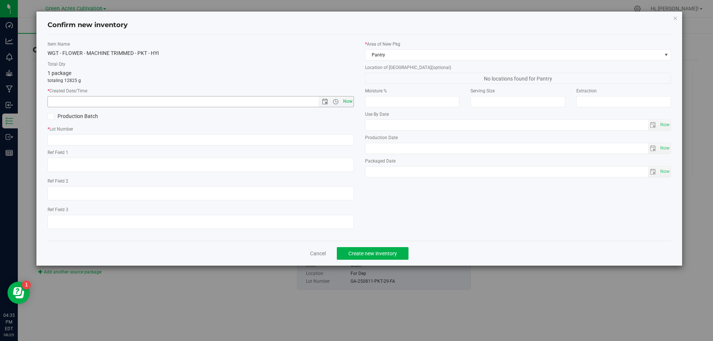
click at [350, 102] on span "Now" at bounding box center [347, 101] width 13 height 11
type input "8/25/2025 4:35 PM"
click at [345, 135] on input "text" at bounding box center [201, 139] width 306 height 11
paste input "GA-250811-PKT-29-FA"
type input "GA-250811-PKT-29-FA"
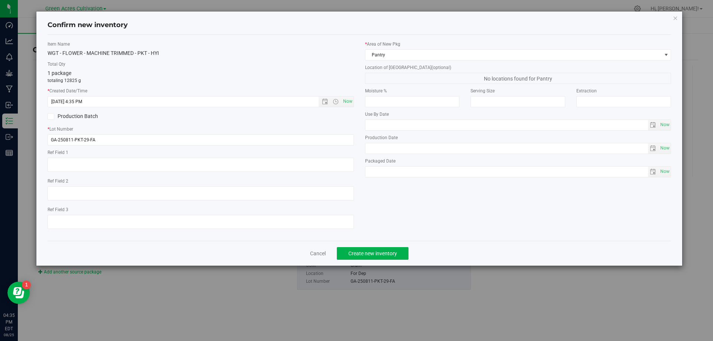
click at [412, 47] on label "* Area of New Pkg" at bounding box center [518, 44] width 306 height 7
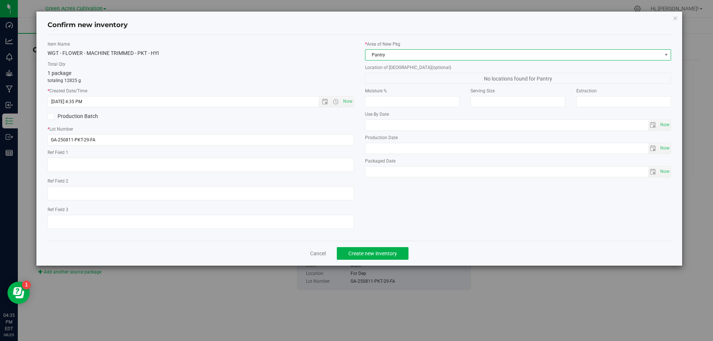
click at [412, 55] on span "Pantry" at bounding box center [513, 55] width 296 height 10
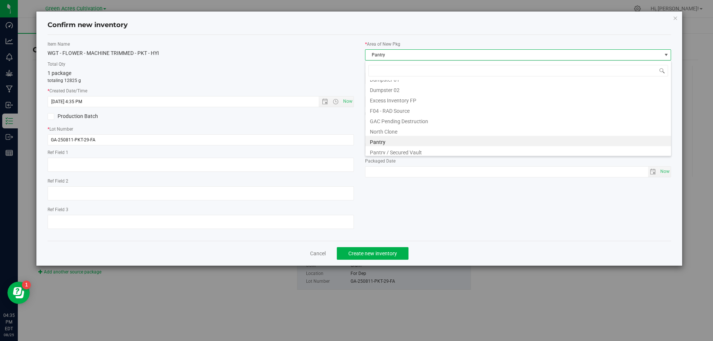
scroll to position [103, 0]
drag, startPoint x: 403, startPoint y: 152, endPoint x: 400, endPoint y: 130, distance: 21.4
click at [403, 152] on li "Trim Room 101" at bounding box center [518, 149] width 306 height 10
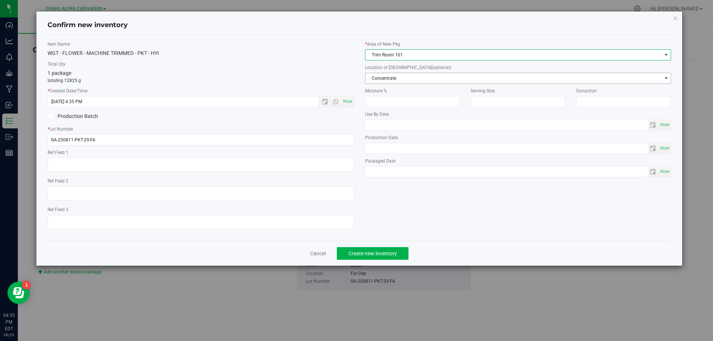
click at [421, 79] on span "Concentrate" at bounding box center [513, 78] width 296 height 10
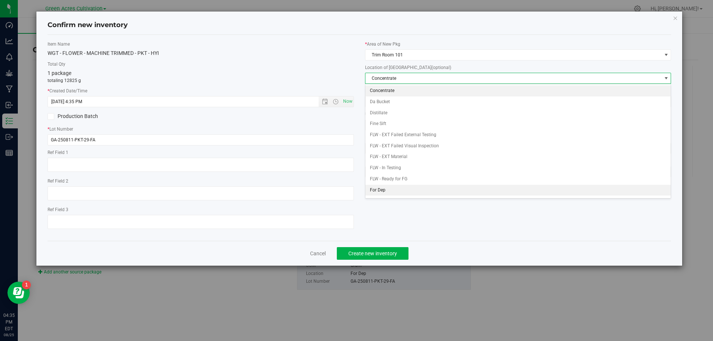
click at [406, 189] on li "For Dep" at bounding box center [518, 190] width 306 height 11
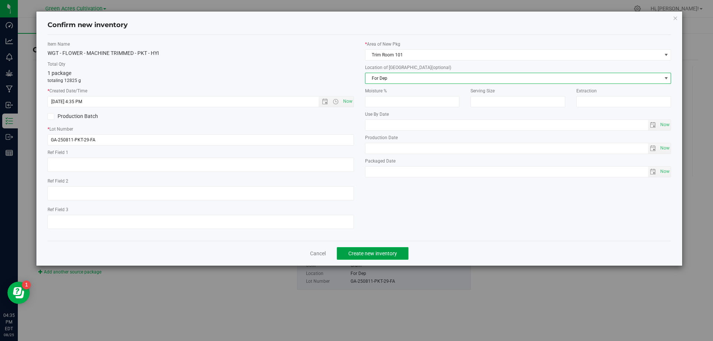
click at [384, 251] on span "Create new inventory" at bounding box center [372, 254] width 49 height 6
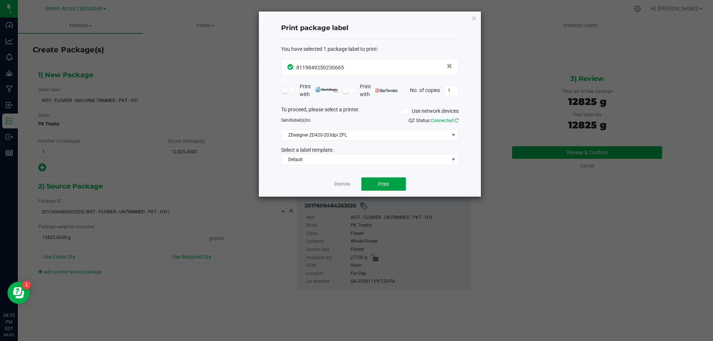
click at [382, 185] on span "Print" at bounding box center [383, 184] width 11 height 6
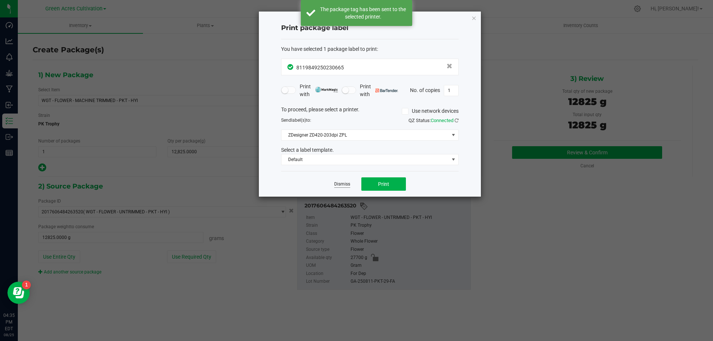
click at [347, 185] on link "Dismiss" at bounding box center [342, 184] width 16 height 6
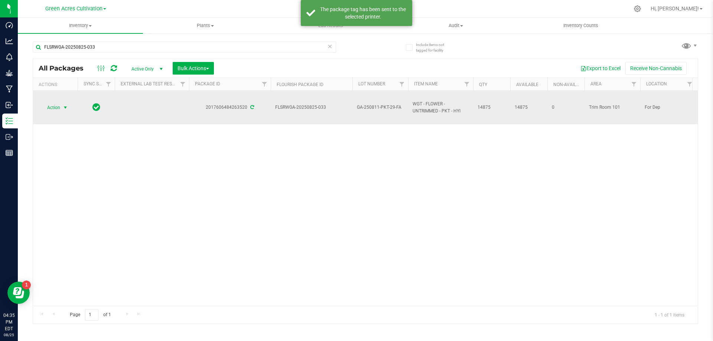
click at [65, 108] on span "select" at bounding box center [65, 108] width 6 height 6
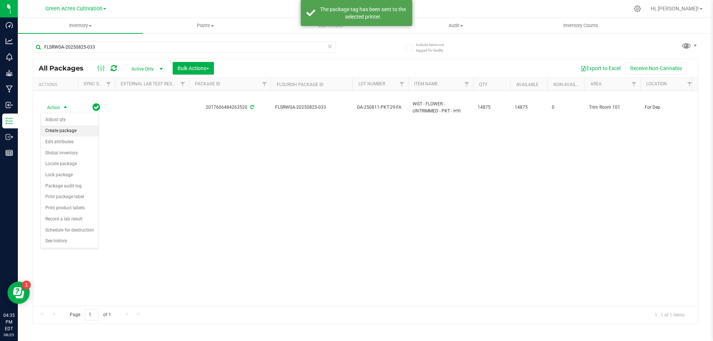
click at [71, 131] on li "Create package" at bounding box center [70, 131] width 58 height 11
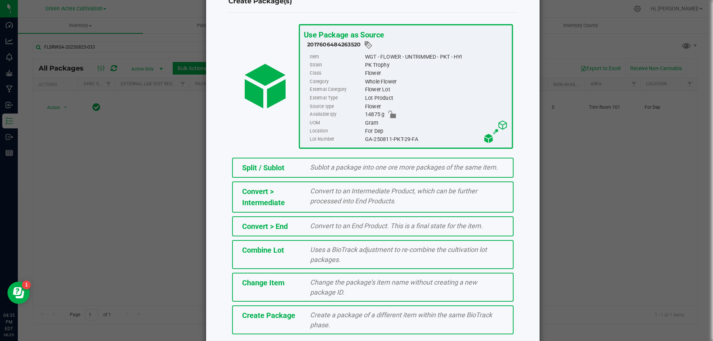
scroll to position [53, 0]
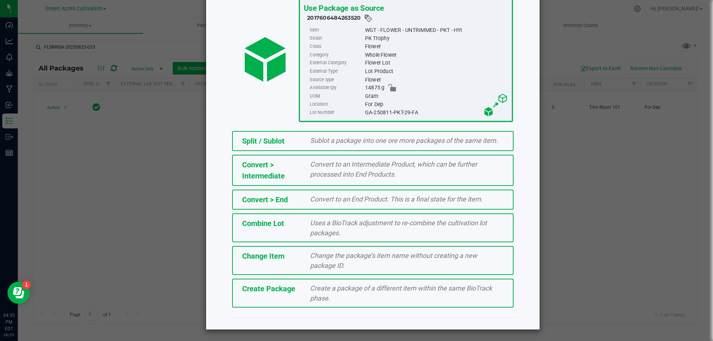
click at [310, 291] on span "Create a package of a different item within the same BioTrack phase." at bounding box center [401, 294] width 182 height 18
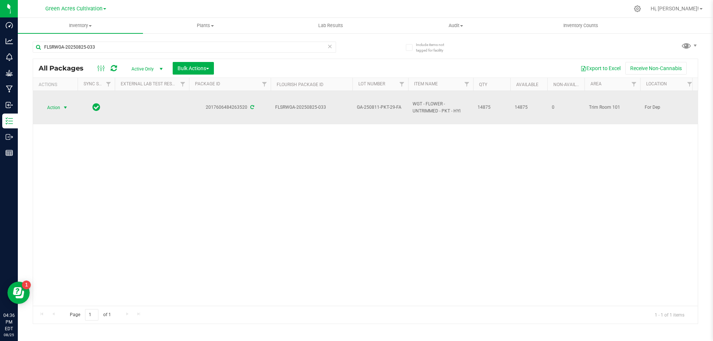
click at [61, 104] on span "select" at bounding box center [65, 108] width 9 height 10
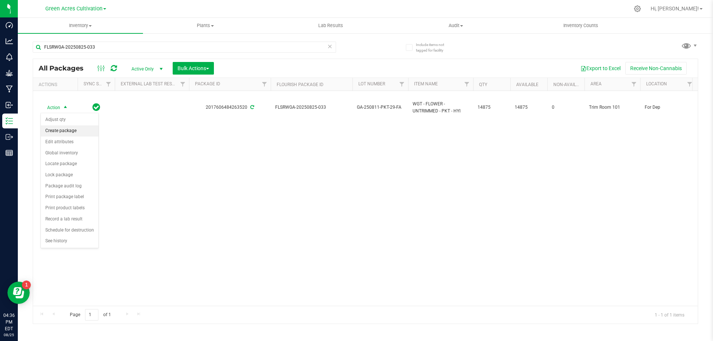
click at [55, 131] on li "Create package" at bounding box center [70, 131] width 58 height 11
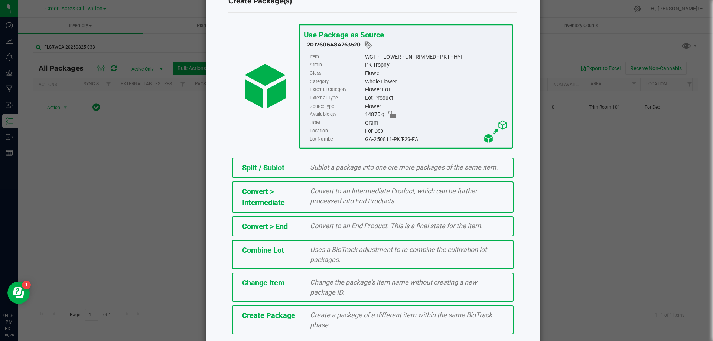
scroll to position [53, 0]
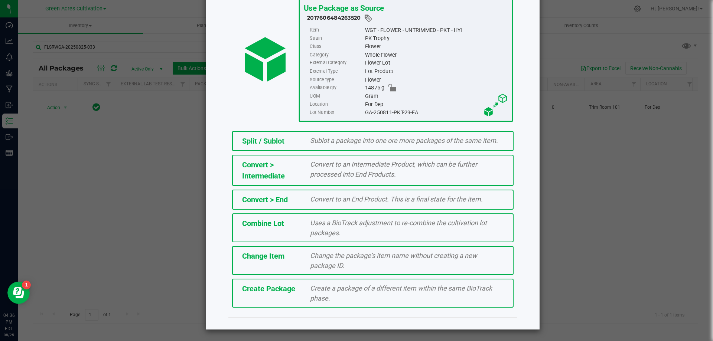
drag, startPoint x: 279, startPoint y: 292, endPoint x: 294, endPoint y: 281, distance: 18.7
click at [280, 292] on span "Create Package" at bounding box center [268, 289] width 53 height 9
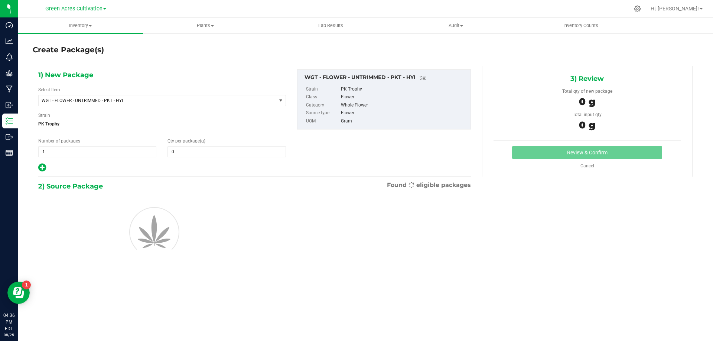
type input "0.0000"
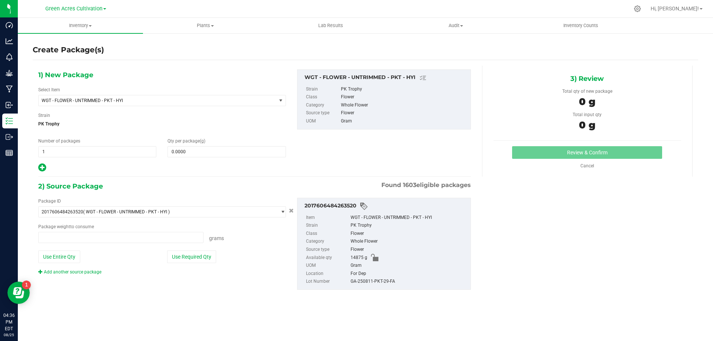
type input "0.0000 g"
click at [132, 101] on span "WGT - FLOWER - UNTRIMMED - PKT - HYI" at bounding box center [153, 100] width 222 height 5
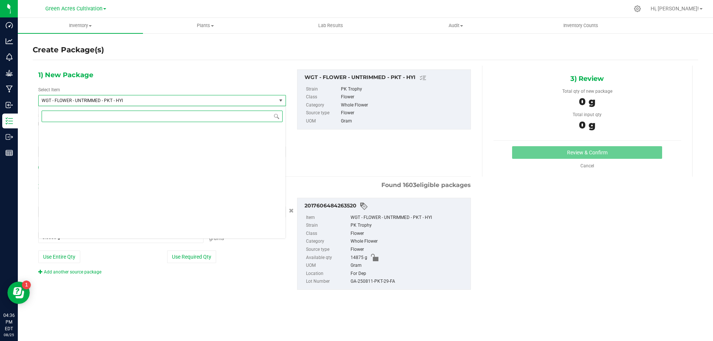
scroll to position [157922, 0]
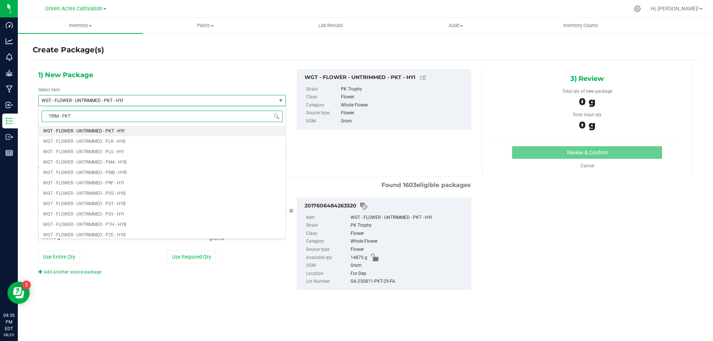
type input "TRIM - PKT"
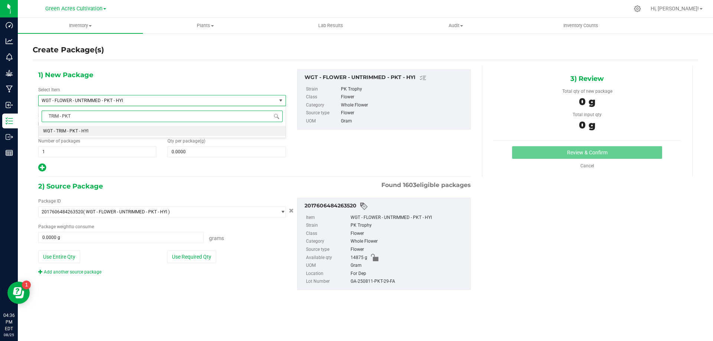
click at [174, 133] on li "WGT - TRIM - PKT - HYI" at bounding box center [162, 131] width 247 height 10
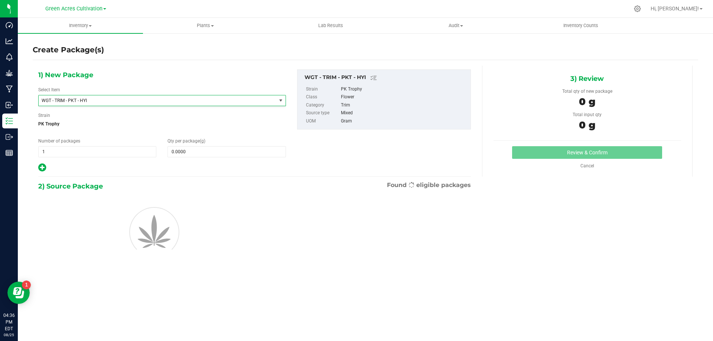
type input "0.0000"
click at [199, 149] on span at bounding box center [227, 151] width 118 height 11
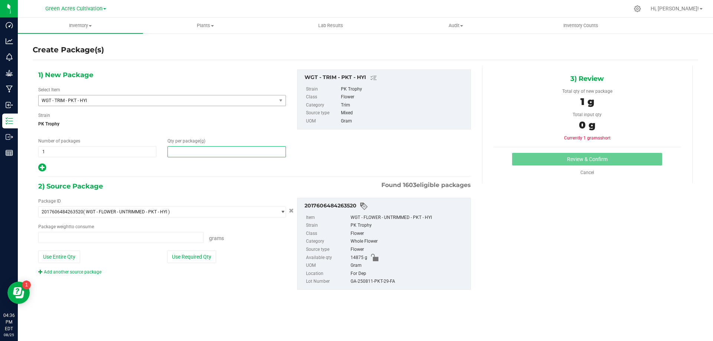
type input "1"
type input "0.0000 g"
type input "14470"
type input "14,470.0000"
click at [195, 263] on button "Use Required Qty" at bounding box center [191, 257] width 49 height 13
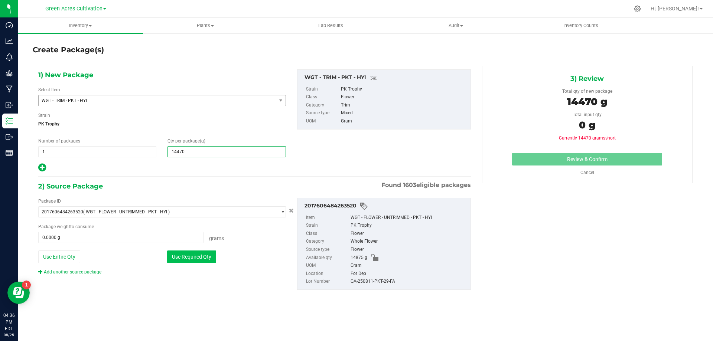
type input "14470.0000 g"
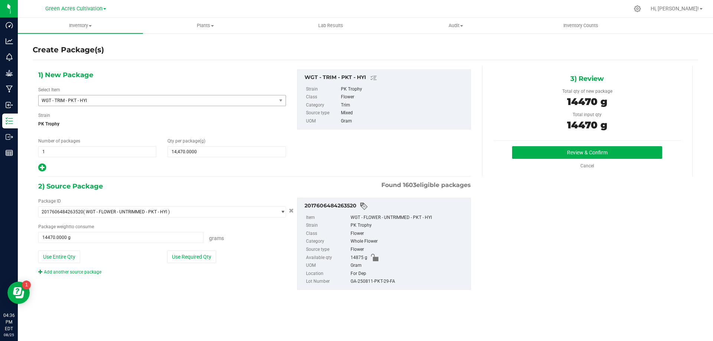
click at [367, 281] on div "GA-250811-PKT-29-FA" at bounding box center [409, 282] width 116 height 8
copy div "GA-250811-PKT-29-FA"
click at [523, 149] on button "Review & Confirm" at bounding box center [587, 152] width 150 height 13
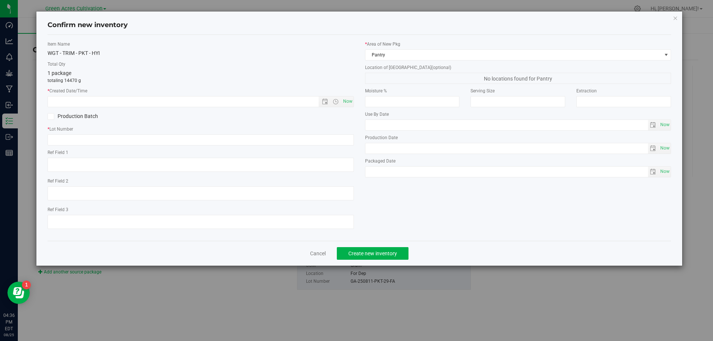
click at [354, 103] on div "Item Name WGT - TRIM - PKT - HYI Total Qty 1 package totaling 14470 g * Created…" at bounding box center [201, 138] width 318 height 194
click at [352, 101] on span "Now" at bounding box center [347, 101] width 13 height 11
type input "[DATE] 4:36 PM"
drag, startPoint x: 331, startPoint y: 129, endPoint x: 330, endPoint y: 138, distance: 9.7
click at [331, 132] on label "* Lot Number" at bounding box center [201, 129] width 306 height 7
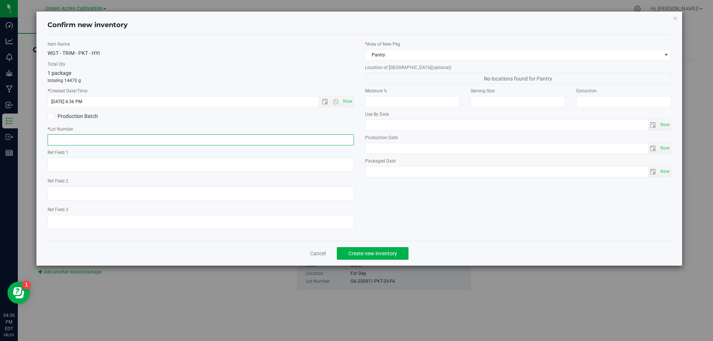
click at [330, 139] on input "text" at bounding box center [201, 139] width 306 height 11
paste input "GA-250811-PKT-29-FA"
type input "GA-250811-PKT-29-TB"
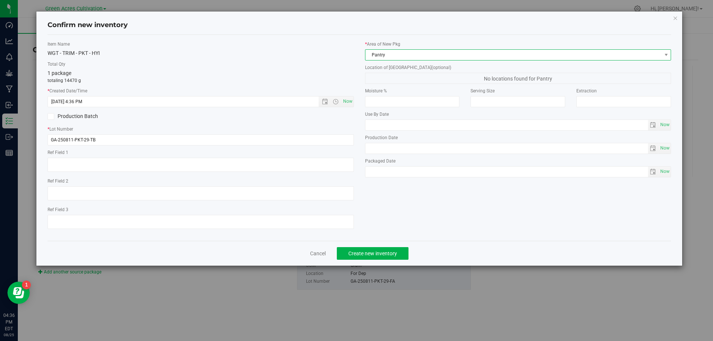
click at [434, 50] on span "Pantry" at bounding box center [513, 55] width 296 height 10
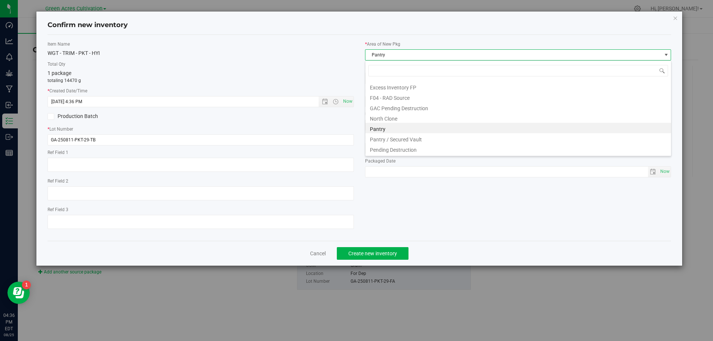
scroll to position [103, 0]
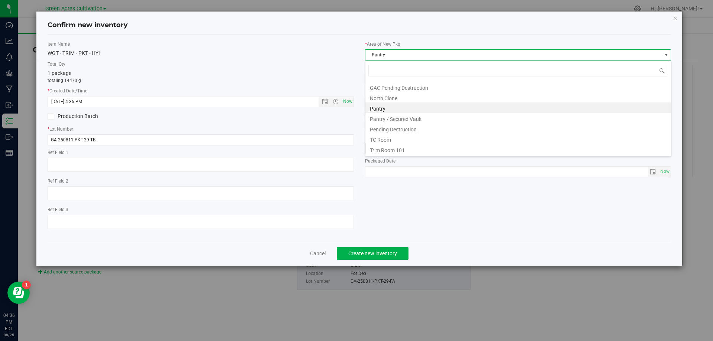
click at [423, 147] on li "Trim Room 101" at bounding box center [518, 149] width 306 height 10
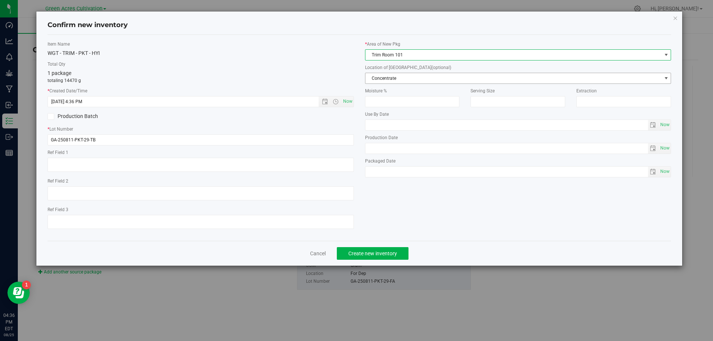
click at [427, 74] on span "Concentrate" at bounding box center [513, 78] width 296 height 10
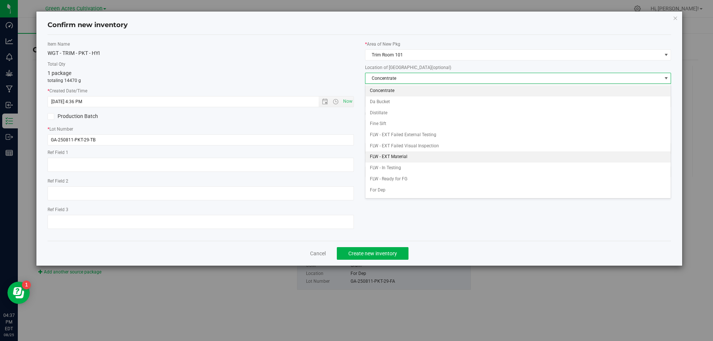
click at [410, 157] on li "FLW - EXT Material" at bounding box center [518, 157] width 306 height 11
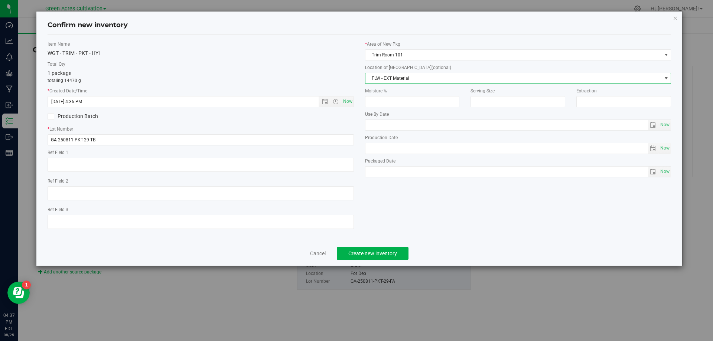
click at [401, 263] on div "Cancel Create new inventory" at bounding box center [360, 253] width 624 height 25
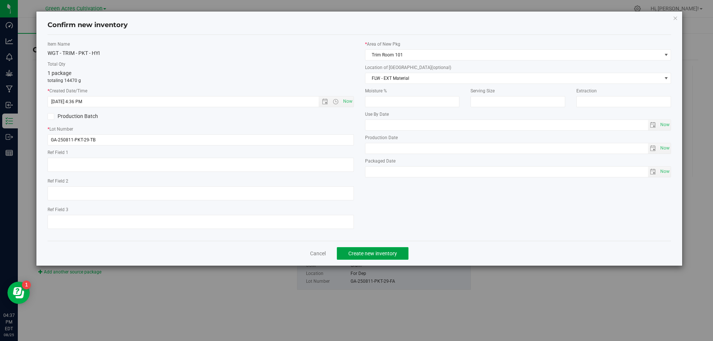
click at [401, 257] on button "Create new inventory" at bounding box center [373, 253] width 72 height 13
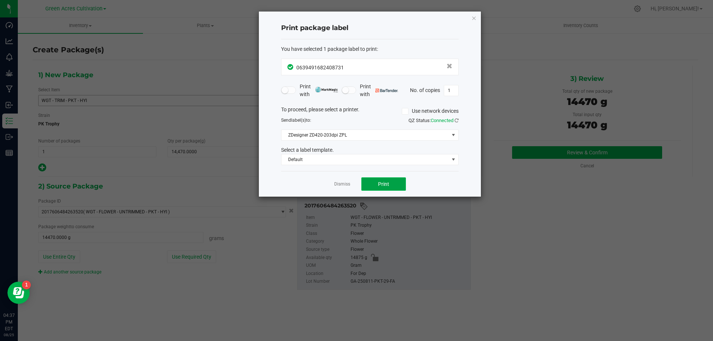
click at [391, 183] on button "Print" at bounding box center [383, 184] width 45 height 13
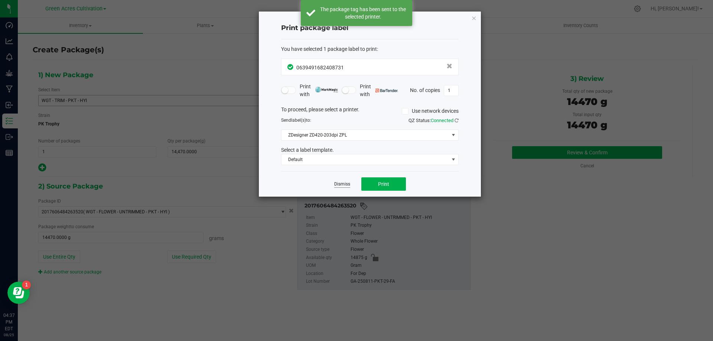
click at [347, 187] on link "Dismiss" at bounding box center [342, 184] width 16 height 6
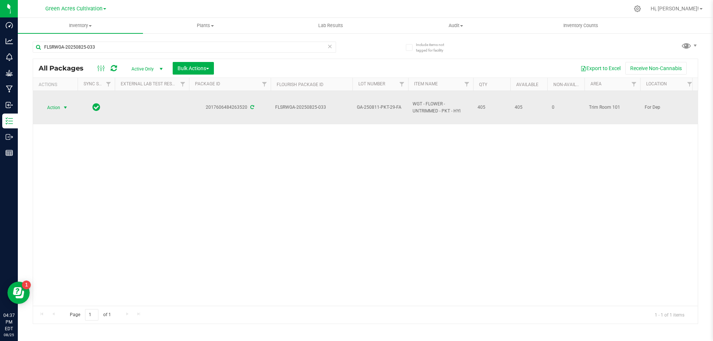
click at [59, 107] on span "Action" at bounding box center [50, 108] width 20 height 10
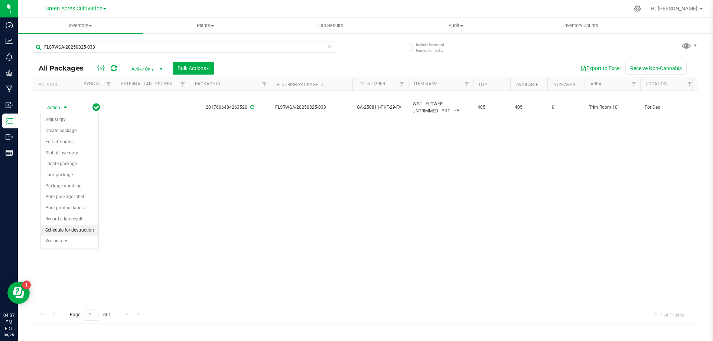
click at [90, 229] on li "Schedule for destruction" at bounding box center [70, 230] width 58 height 11
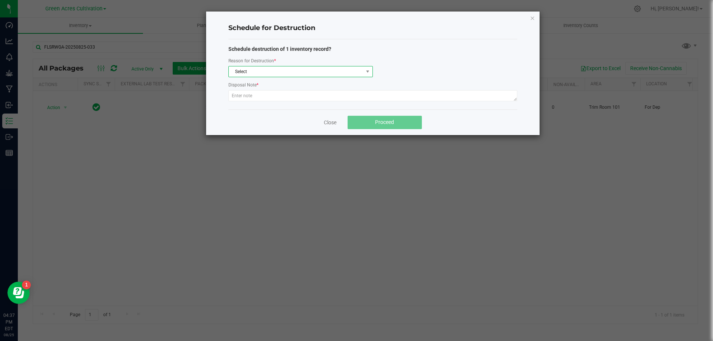
click at [279, 72] on span "Select" at bounding box center [296, 71] width 134 height 10
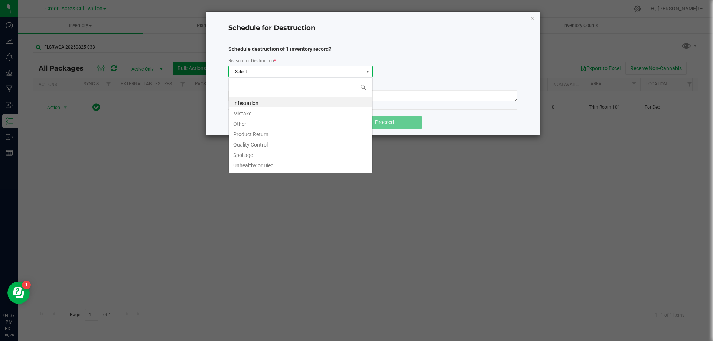
scroll to position [11, 144]
type input "W"
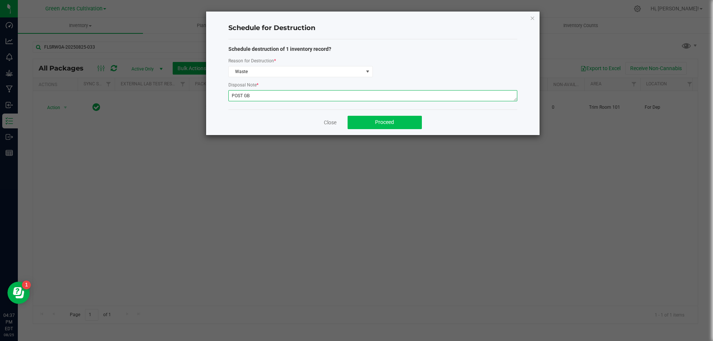
type textarea "POST GB"
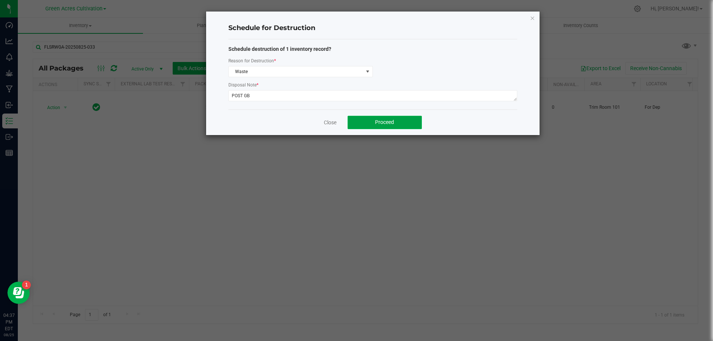
click at [377, 127] on button "Proceed" at bounding box center [385, 122] width 74 height 13
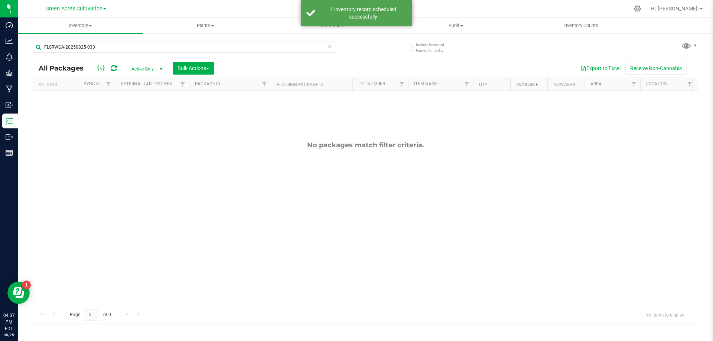
click at [132, 57] on div "FLSRWGA-20250825-033" at bounding box center [184, 50] width 303 height 17
click at [131, 48] on input "FLSRWGA-20250825-033" at bounding box center [184, 47] width 303 height 11
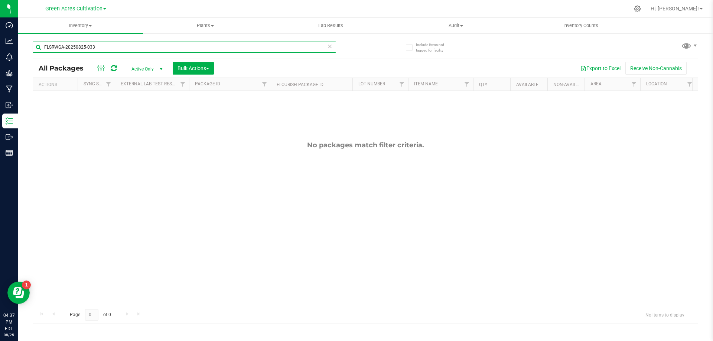
click at [131, 48] on input "FLSRWGA-20250825-033" at bounding box center [184, 47] width 303 height 11
paste input "GA-250811-PKT-29-FA"
type input "GA-250811-PKT-29-FA"
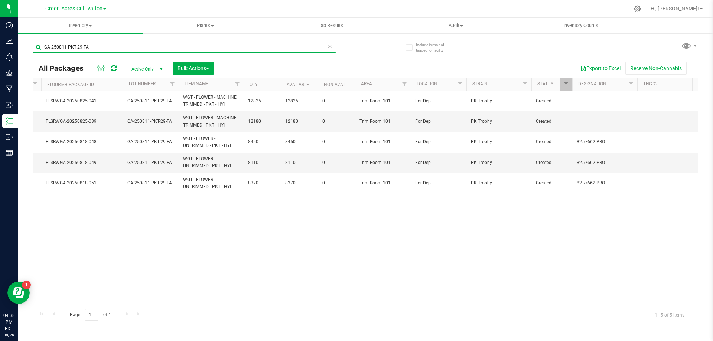
scroll to position [0, 247]
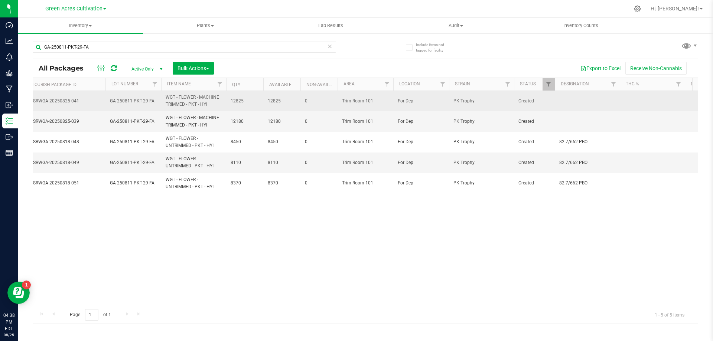
click at [569, 101] on td at bounding box center [587, 101] width 65 height 20
type input "82.7 PBO"
click at [565, 104] on input "82.7 PBO" at bounding box center [586, 101] width 62 height 12
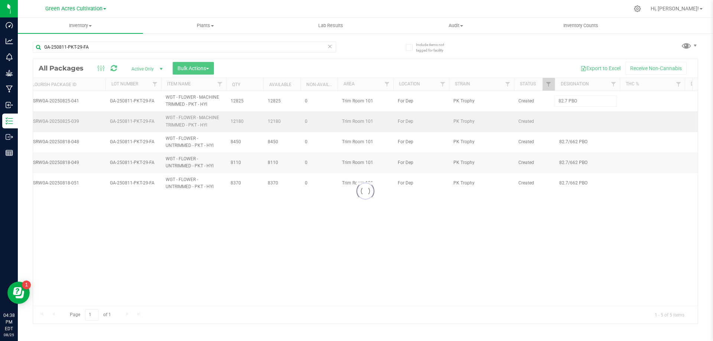
click at [575, 121] on div "Loading... All Packages Active Only Active Only Lab Samples Locked All External…" at bounding box center [366, 192] width 666 height 266
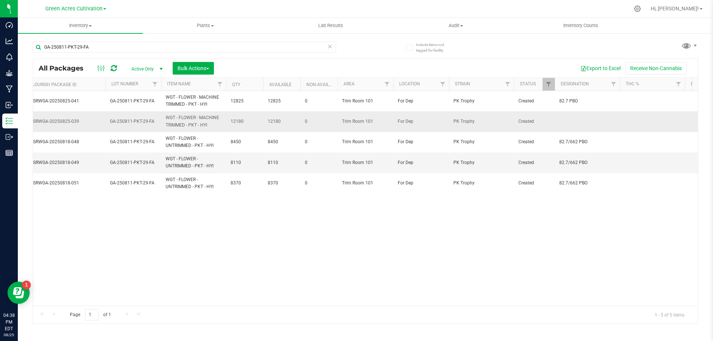
click at [579, 121] on td at bounding box center [587, 121] width 65 height 20
type input "82.7 PBO"
click at [159, 49] on input "GA-250811-PKT-29-FA" at bounding box center [184, 47] width 303 height 11
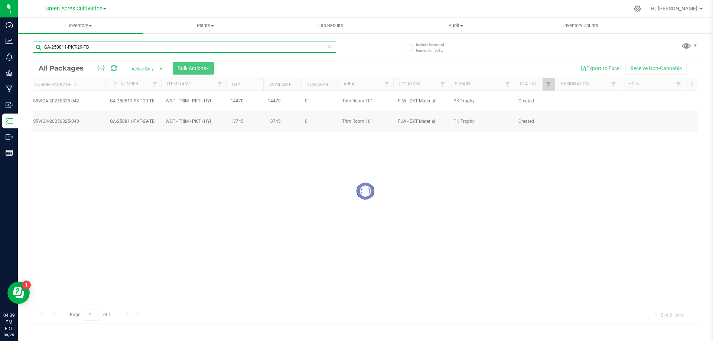
type input "GA-250811-PKT-29-TB"
click at [583, 103] on div at bounding box center [365, 191] width 665 height 265
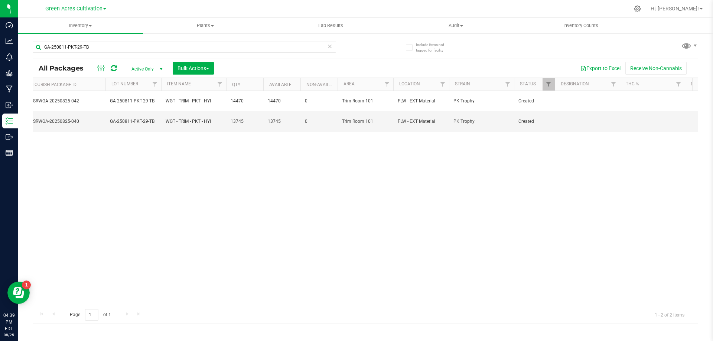
click at [583, 100] on td at bounding box center [587, 101] width 65 height 20
type input "662 PBO"
click at [583, 100] on input "662 PBO" at bounding box center [586, 101] width 62 height 12
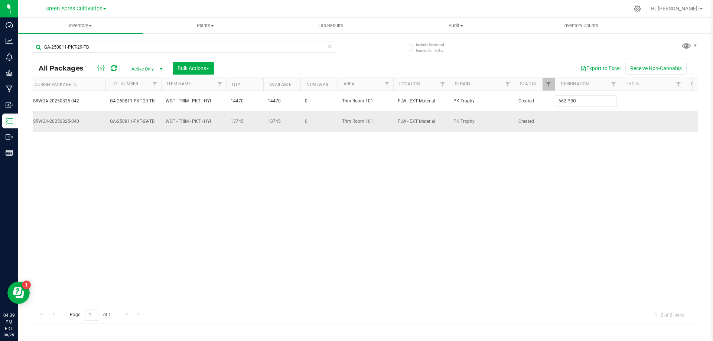
click at [584, 118] on div "All Packages Active Only Active Only Lab Samples Locked All External Internal B…" at bounding box center [366, 192] width 666 height 266
type input "662 PBO"
click at [228, 51] on input "GA-250811-PKT-29-TB" at bounding box center [184, 47] width 303 height 11
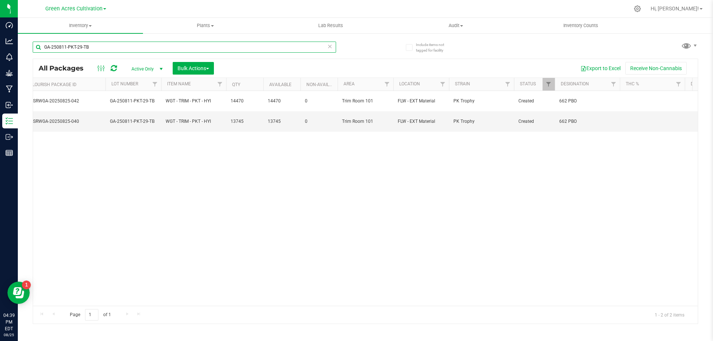
paste input "325-MEC-06-FA"
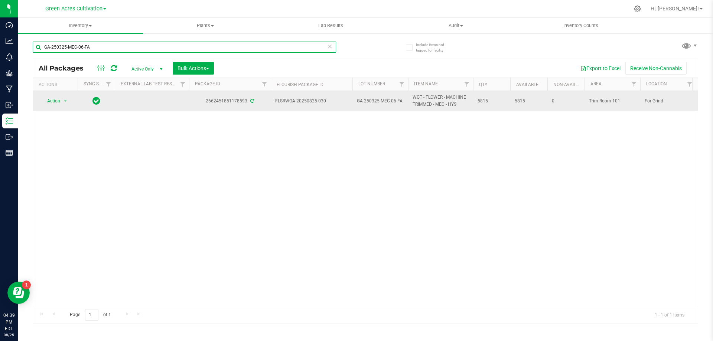
type input "GA-250325-MEC-06-FA"
click at [59, 102] on span "Action" at bounding box center [50, 101] width 20 height 10
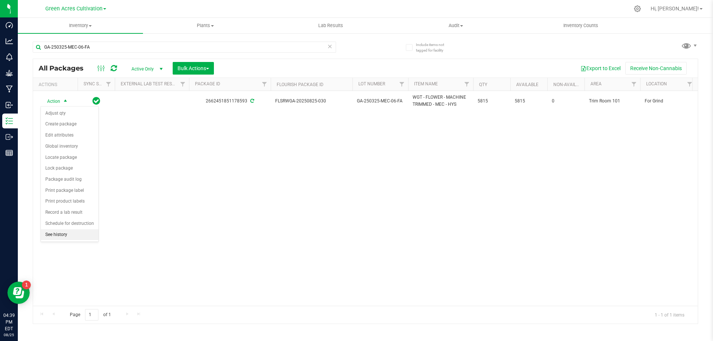
click at [70, 235] on li "See history" at bounding box center [70, 235] width 58 height 11
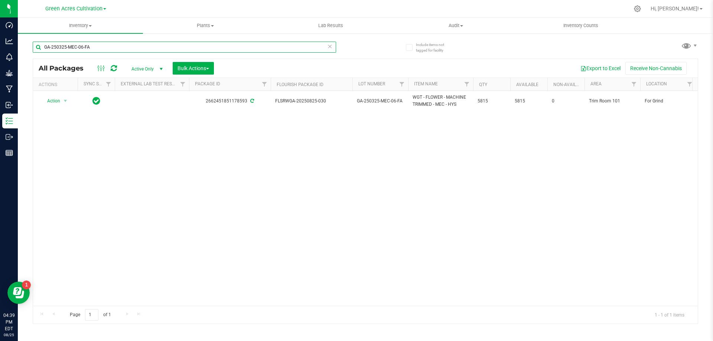
click at [127, 49] on input "GA-250325-MEC-06-FA" at bounding box center [184, 47] width 303 height 11
paste input "728-DDA"
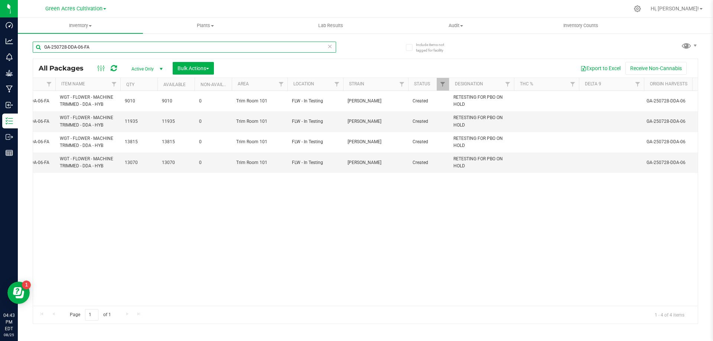
click at [144, 49] on input "GA-250728-DDA-06-FA" at bounding box center [184, 47] width 303 height 11
paste input "811-PKT-29"
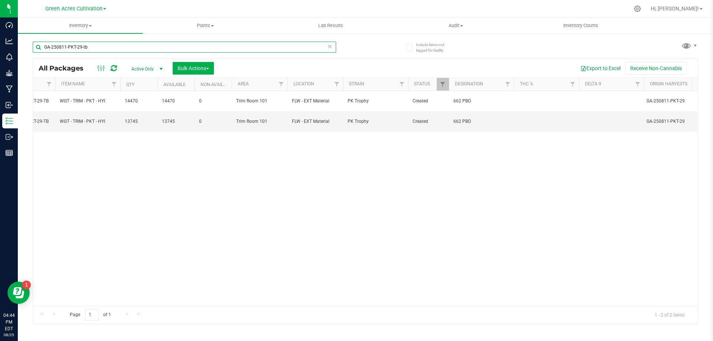
type input "GA-250811-PKT-29-tb"
click at [330, 46] on icon at bounding box center [329, 46] width 5 height 9
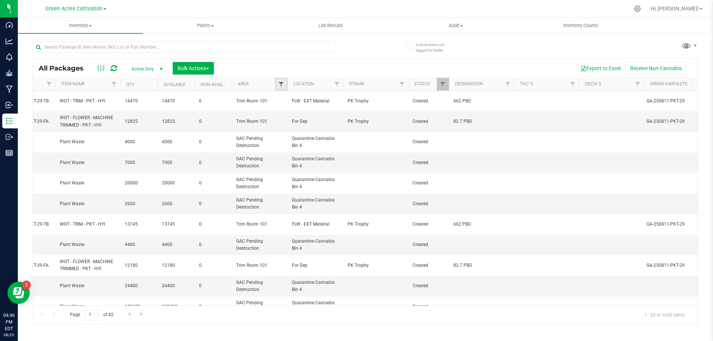
click at [283, 86] on span "Filter" at bounding box center [281, 84] width 6 height 6
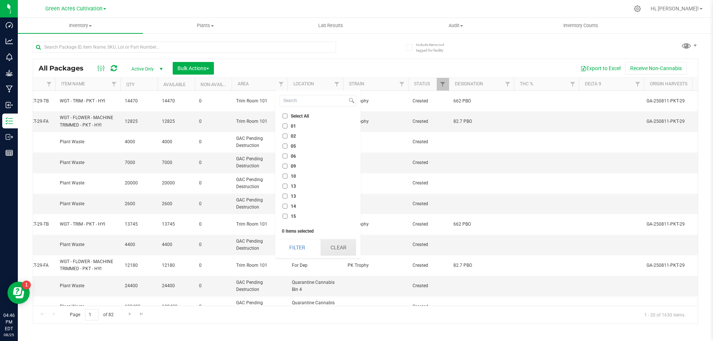
click at [337, 251] on button "Clear" at bounding box center [339, 248] width 36 height 16
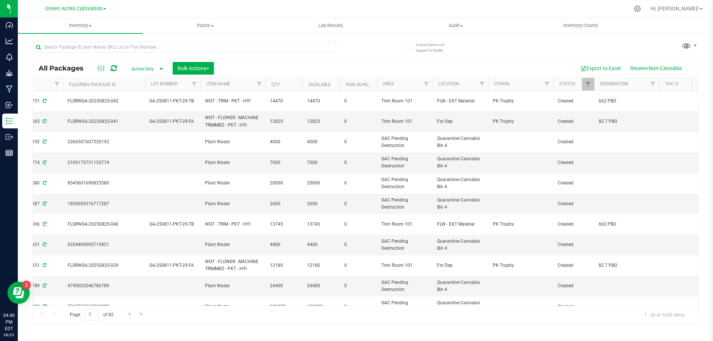
scroll to position [0, 183]
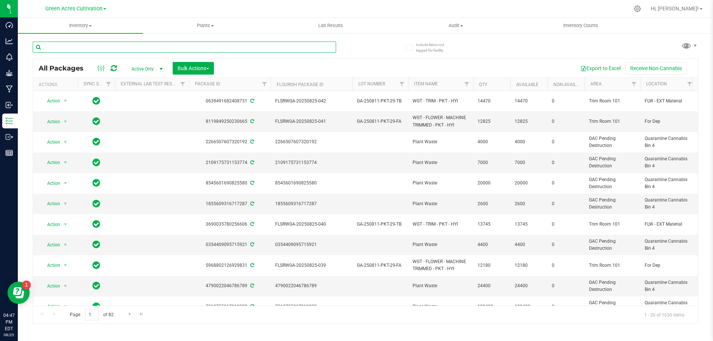
click at [157, 42] on input "text" at bounding box center [184, 47] width 303 height 11
paste input "GA-250811-PKT-29-FA"
type input "GA-250811-PKT-29-FA"
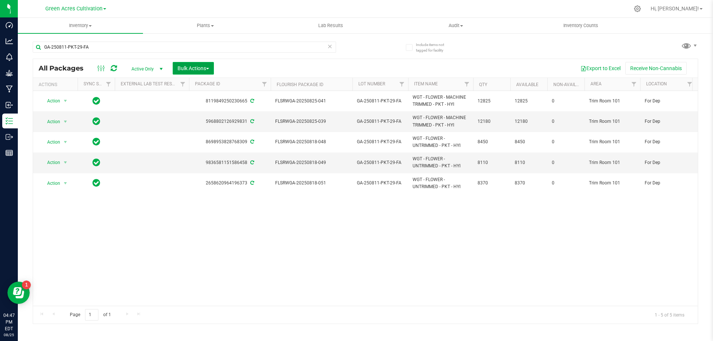
click at [173, 65] on button "Bulk Actions" at bounding box center [193, 68] width 41 height 13
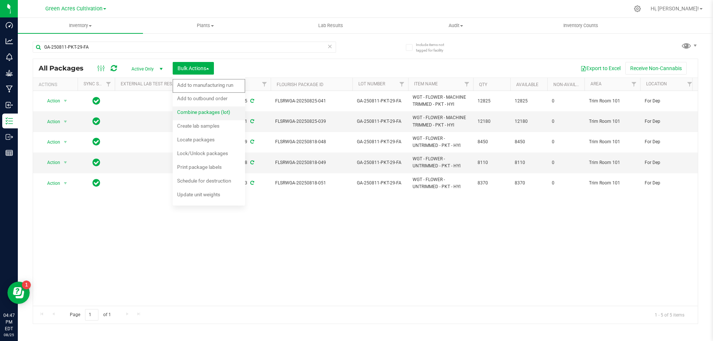
click at [203, 114] on span "Combine packages (lot)" at bounding box center [203, 112] width 53 height 6
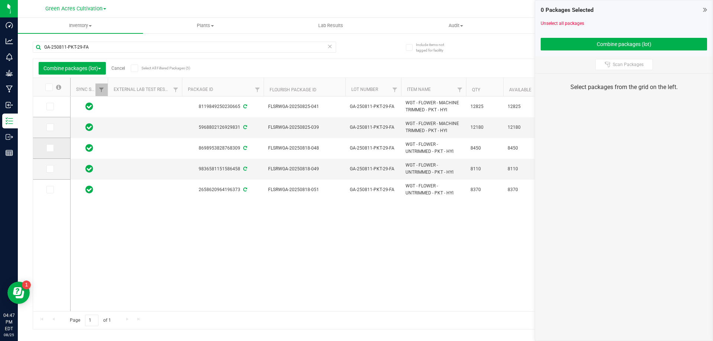
click at [53, 149] on span at bounding box center [49, 147] width 7 height 7
click at [0, 0] on input "checkbox" at bounding box center [0, 0] width 0 height 0
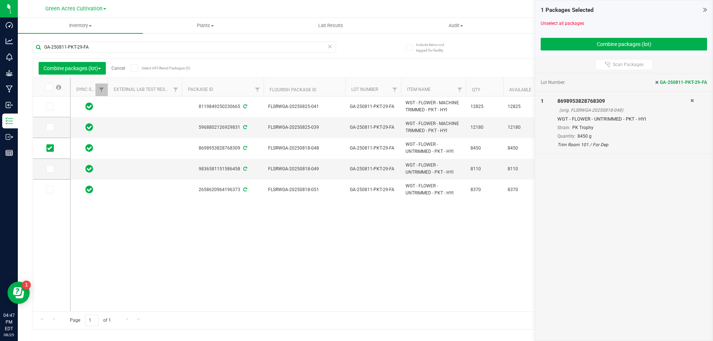
click at [53, 170] on span at bounding box center [49, 168] width 7 height 7
click at [0, 0] on input "checkbox" at bounding box center [0, 0] width 0 height 0
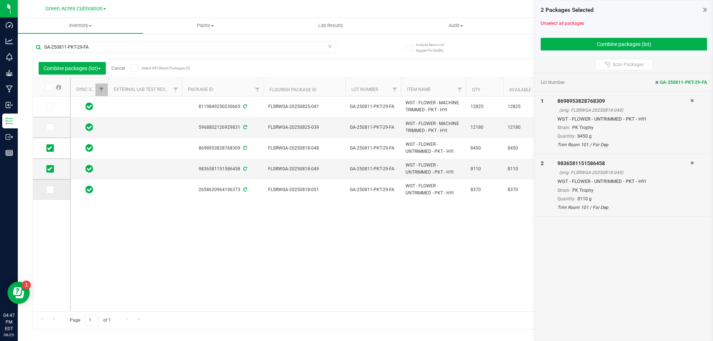
click at [54, 189] on label at bounding box center [51, 189] width 11 height 7
click at [0, 0] on input "checkbox" at bounding box center [0, 0] width 0 height 0
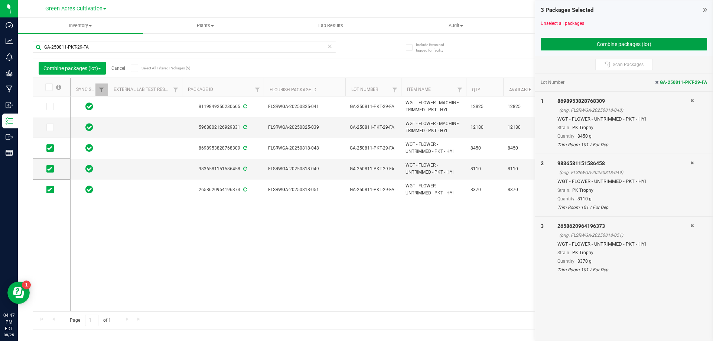
drag, startPoint x: 579, startPoint y: 44, endPoint x: 576, endPoint y: 48, distance: 5.3
click at [578, 48] on button "Combine packages (lot)" at bounding box center [624, 44] width 166 height 13
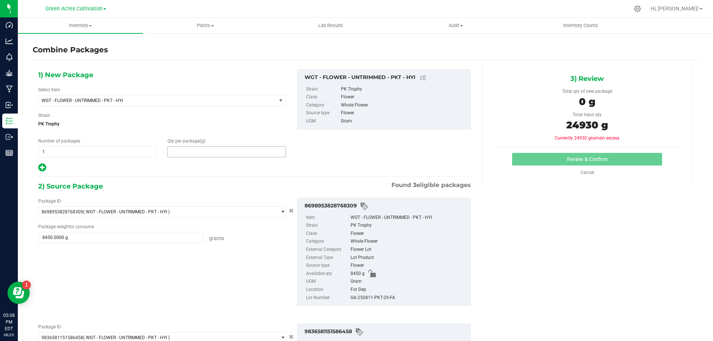
click at [270, 152] on span at bounding box center [227, 151] width 118 height 11
type input "24930"
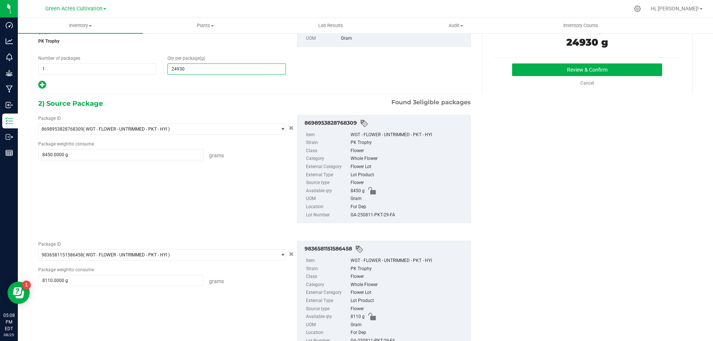
scroll to position [149, 0]
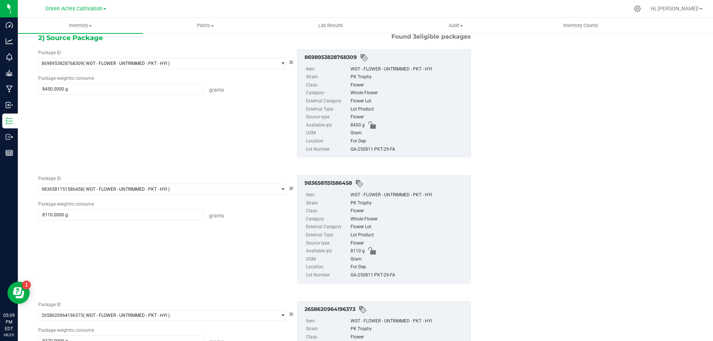
type input "24,930"
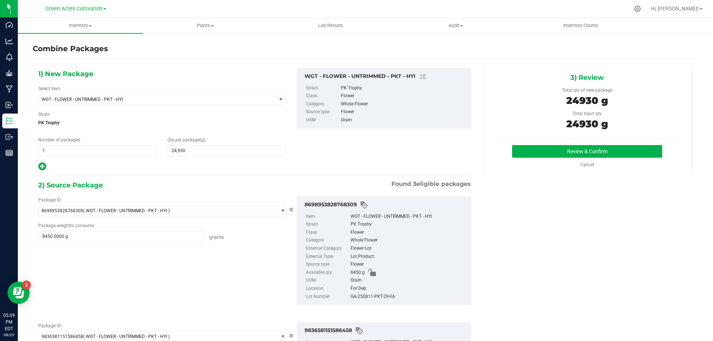
scroll to position [0, 0]
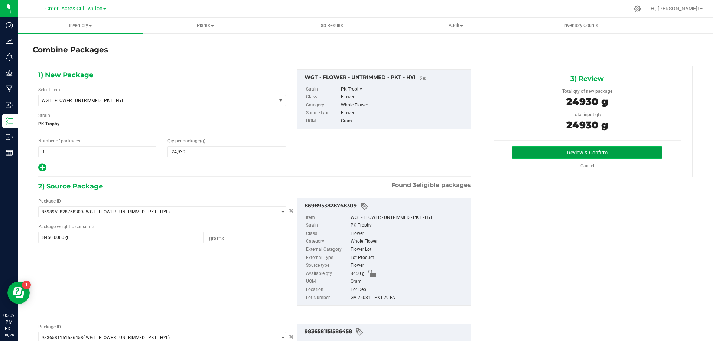
click at [631, 155] on button "Review & Confirm" at bounding box center [587, 152] width 150 height 13
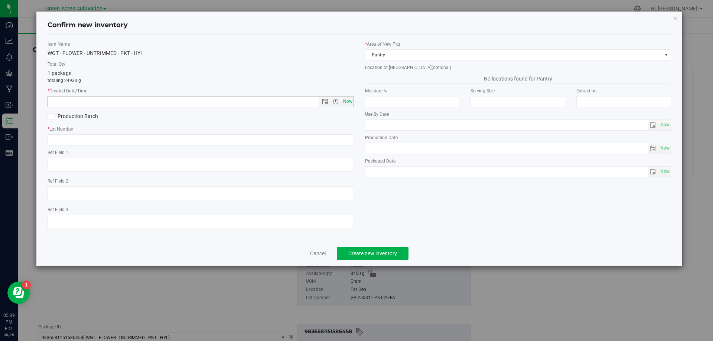
click at [348, 105] on span "Now" at bounding box center [347, 101] width 13 height 11
type input "[DATE] 5:09 PM"
click at [328, 136] on input "text" at bounding box center [201, 139] width 306 height 11
click at [321, 251] on link "Cancel" at bounding box center [318, 253] width 16 height 7
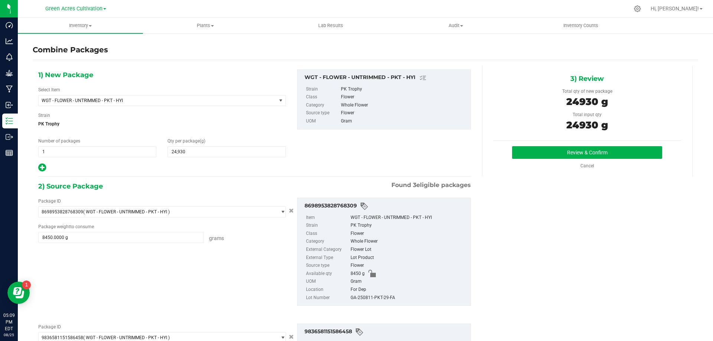
click at [391, 299] on div "GA-250811-PKT-29-FA" at bounding box center [409, 298] width 116 height 8
click at [390, 299] on div "GA-250811-PKT-29-FA" at bounding box center [409, 298] width 116 height 8
copy div "GA-250811-PKT-29-FA"
click at [525, 153] on button "Review & Confirm" at bounding box center [587, 152] width 150 height 13
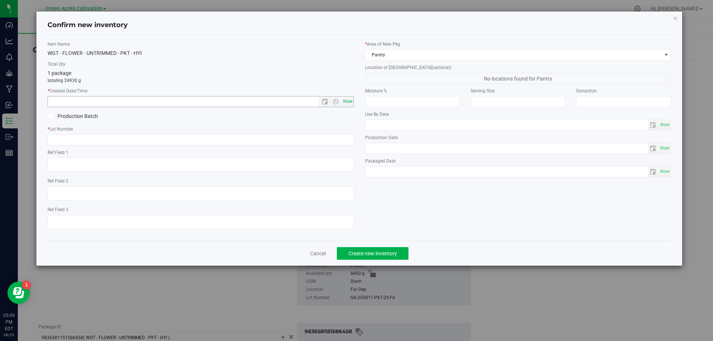
click at [350, 100] on span "Now" at bounding box center [347, 101] width 13 height 11
type input "[DATE] 5:09 PM"
click at [348, 146] on div "Item Name WGT - FLOWER - UNTRIMMED - PKT - HYI Total Qty 1 package totaling 249…" at bounding box center [201, 138] width 318 height 194
click at [345, 141] on input "text" at bounding box center [201, 139] width 306 height 11
paste input "GA-250811-PKT-29-FA"
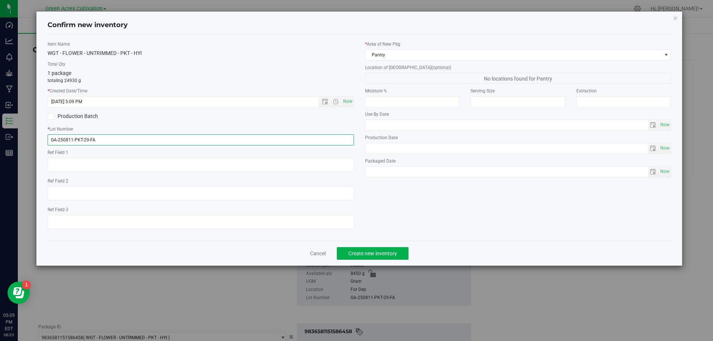
type input "GA-250811-PKT-29-FA"
click at [403, 63] on div "* Area of [GEOGRAPHIC_DATA] Pantry Location of [GEOGRAPHIC_DATA] (optional) No …" at bounding box center [519, 111] width 318 height 140
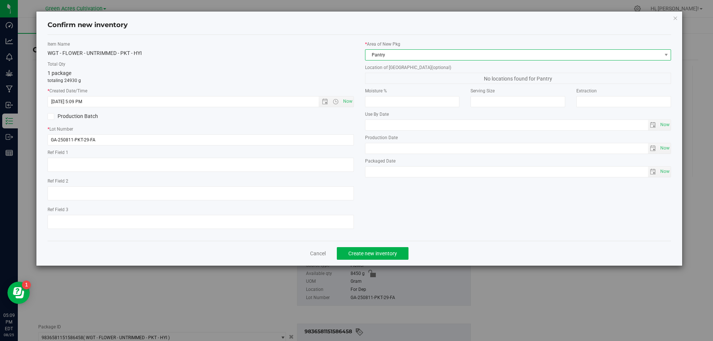
click at [404, 58] on span "Pantry" at bounding box center [513, 55] width 296 height 10
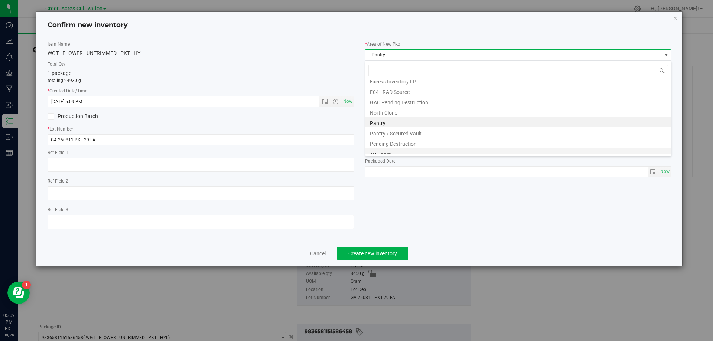
scroll to position [103, 0]
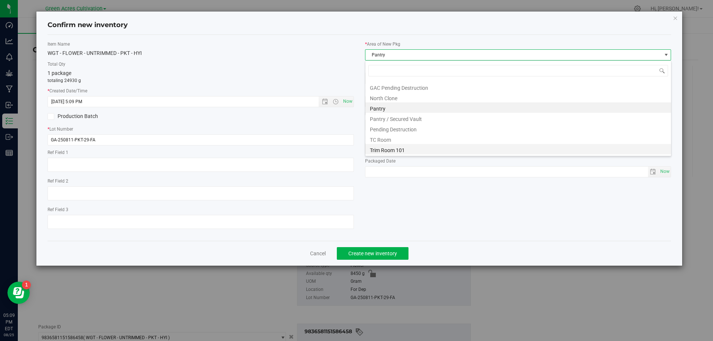
click at [400, 149] on li "Trim Room 101" at bounding box center [518, 149] width 306 height 10
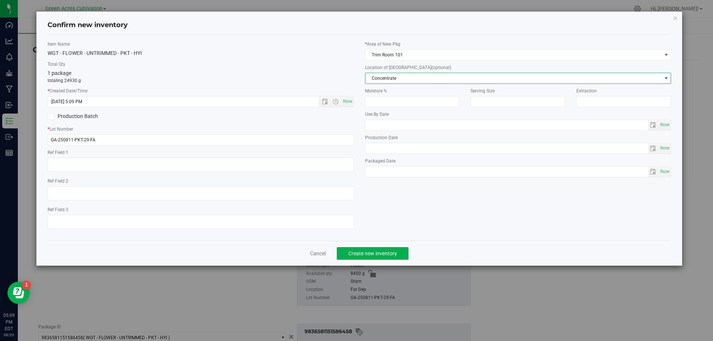
click at [415, 82] on span "Concentrate" at bounding box center [513, 78] width 296 height 10
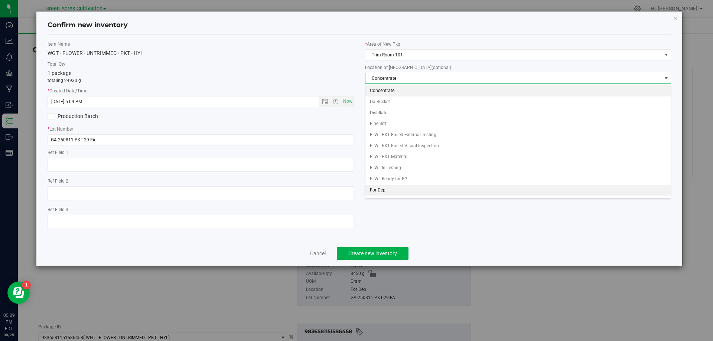
click at [400, 188] on li "For Dep" at bounding box center [518, 190] width 306 height 11
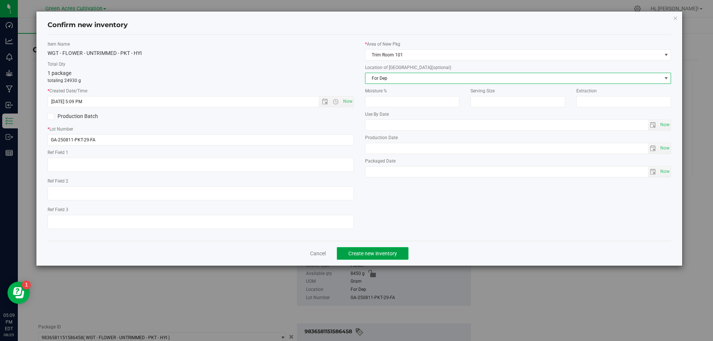
click at [379, 256] on span "Create new inventory" at bounding box center [372, 254] width 49 height 6
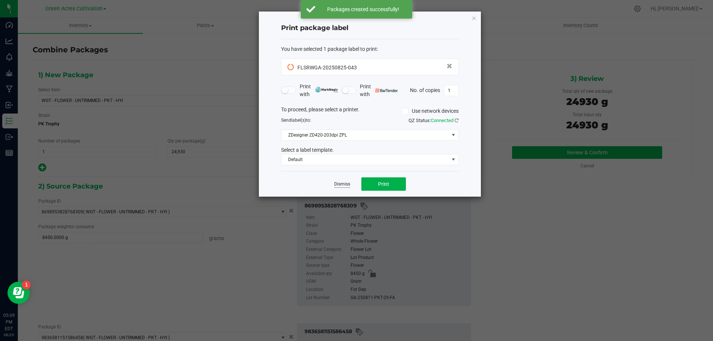
click at [338, 185] on link "Dismiss" at bounding box center [342, 184] width 16 height 6
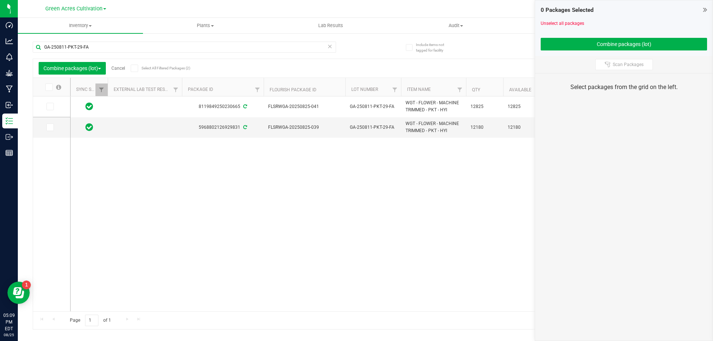
click at [118, 69] on link "Cancel" at bounding box center [118, 68] width 14 height 5
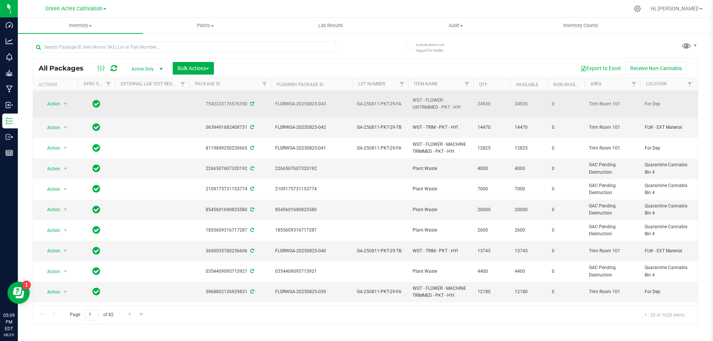
click at [393, 106] on span "GA-250811-PKT-29-FA" at bounding box center [380, 104] width 47 height 7
click at [393, 106] on input "GA-250811-PKT-29-FA" at bounding box center [378, 104] width 53 height 12
click at [389, 124] on span "GA-250811-PKT-29-TB" at bounding box center [380, 127] width 47 height 7
click at [389, 124] on input "GA-250811-PKT-29-TB" at bounding box center [378, 128] width 53 height 12
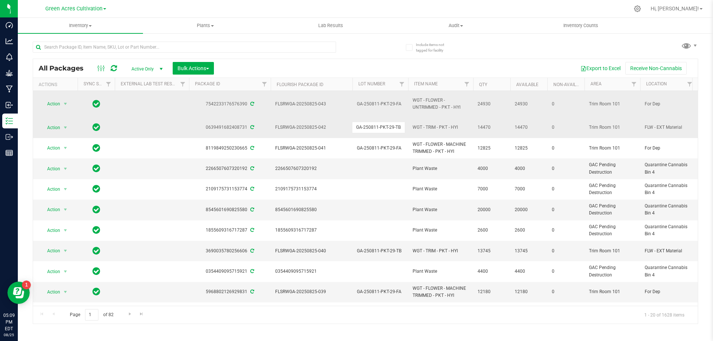
click at [389, 124] on input "GA-250811-PKT-29-TB" at bounding box center [378, 128] width 53 height 12
click at [298, 44] on input "text" at bounding box center [184, 47] width 303 height 11
paste input "GA-250811-PKT-29-TB"
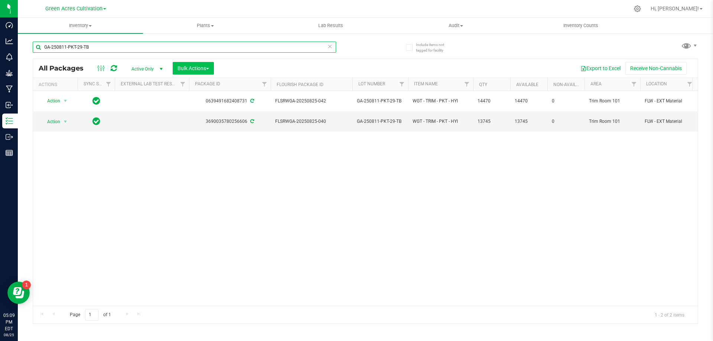
type input "GA-250811-PKT-29-TB"
click at [204, 73] on button "Bulk Actions" at bounding box center [193, 68] width 41 height 13
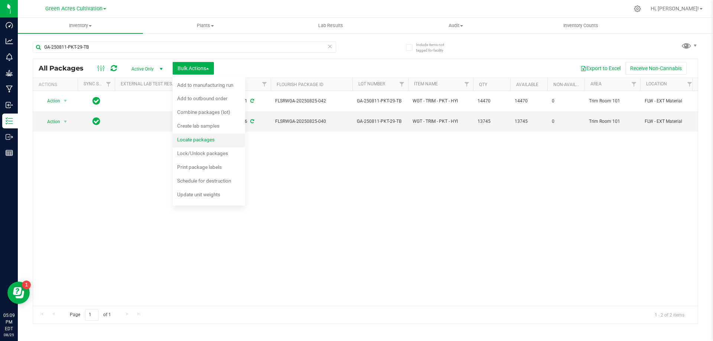
click at [214, 138] on span "Locate packages" at bounding box center [196, 140] width 38 height 6
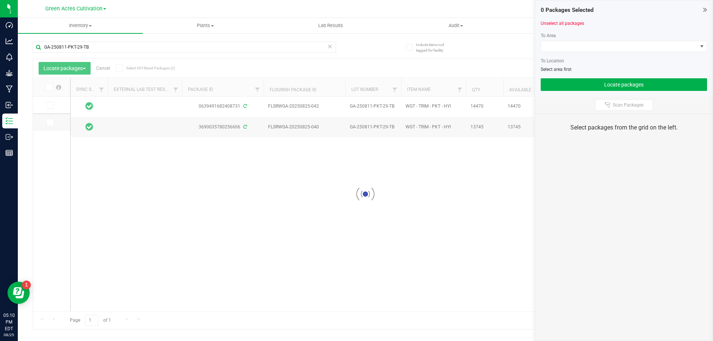
click at [51, 89] on div at bounding box center [365, 194] width 665 height 270
click at [52, 88] on span at bounding box center [48, 87] width 7 height 7
click at [0, 0] on input "checkbox" at bounding box center [0, 0] width 0 height 0
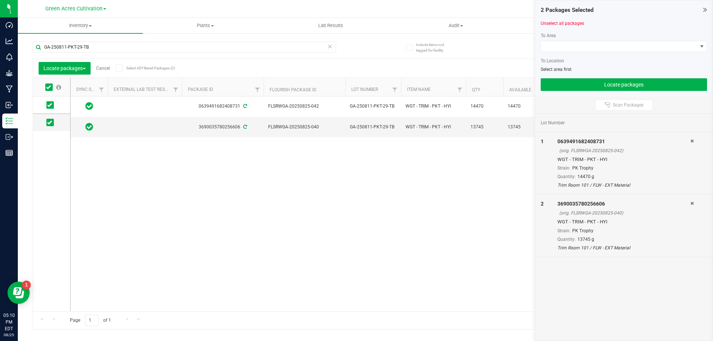
click at [674, 55] on div at bounding box center [624, 55] width 166 height 6
click at [670, 52] on div at bounding box center [624, 55] width 166 height 6
click at [669, 50] on span at bounding box center [619, 46] width 156 height 10
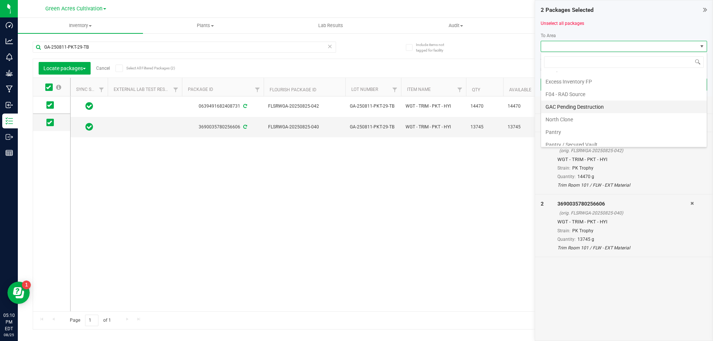
scroll to position [140, 0]
click at [576, 136] on li "Trim Room 101" at bounding box center [624, 139] width 166 height 13
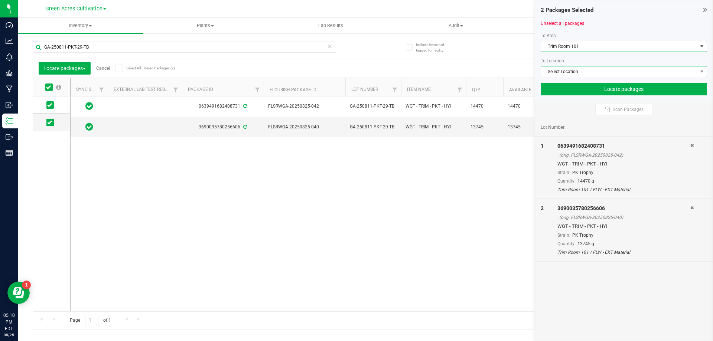
click at [585, 71] on span "Select Location" at bounding box center [619, 71] width 156 height 10
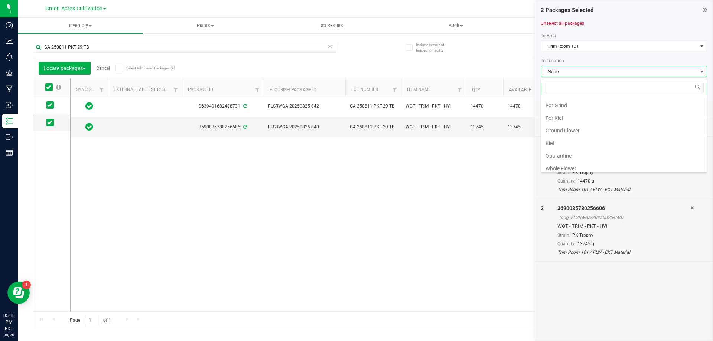
scroll to position [153, 0]
click at [584, 152] on li "Quarantine" at bounding box center [624, 152] width 166 height 13
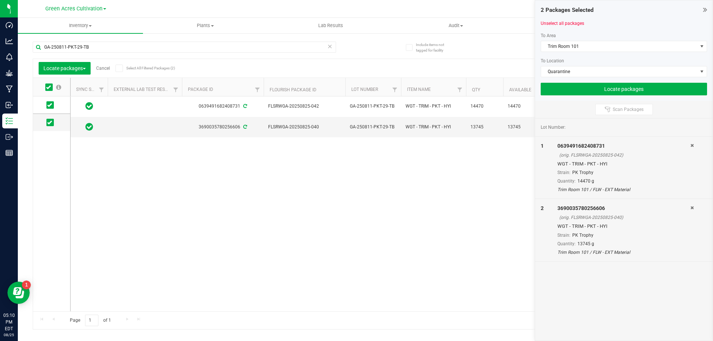
click at [595, 97] on div "2 Packages Selected Unselect all packages To Area Trim Room 101 To Location Qua…" at bounding box center [624, 50] width 178 height 101
click at [595, 88] on button "Locate packages" at bounding box center [624, 89] width 166 height 13
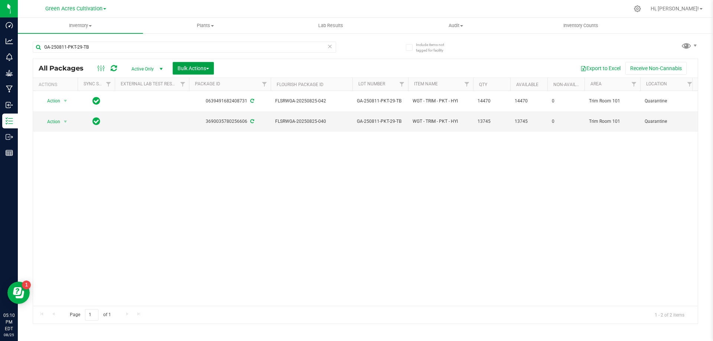
click at [199, 65] on button "Bulk Actions" at bounding box center [193, 68] width 41 height 13
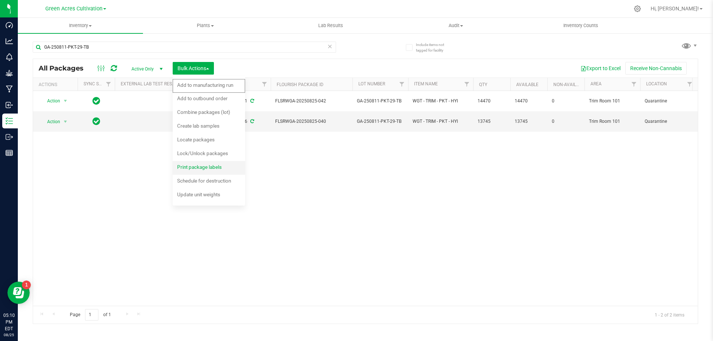
click at [213, 172] on div "Print package labels" at bounding box center [204, 168] width 55 height 12
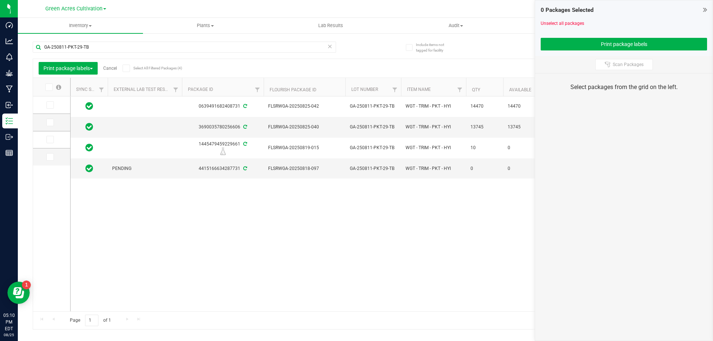
click at [51, 123] on icon at bounding box center [49, 123] width 5 height 0
click at [0, 0] on input "checkbox" at bounding box center [0, 0] width 0 height 0
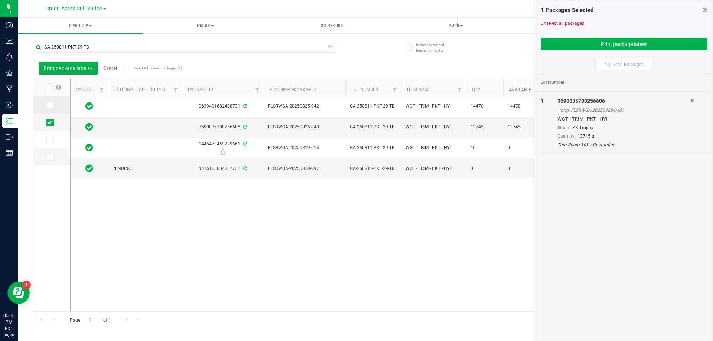
click at [49, 105] on icon at bounding box center [49, 105] width 5 height 0
click at [0, 0] on input "checkbox" at bounding box center [0, 0] width 0 height 0
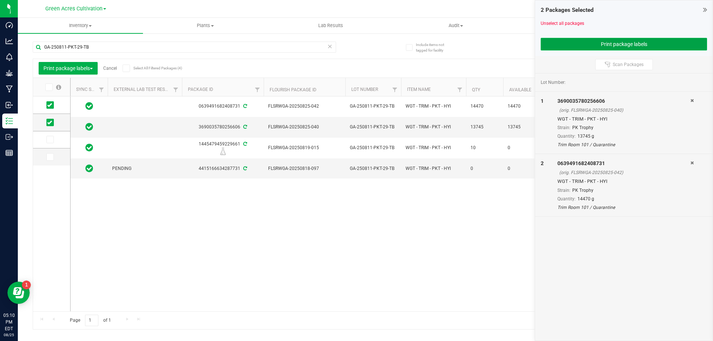
click at [618, 43] on button "Print package labels" at bounding box center [624, 44] width 166 height 13
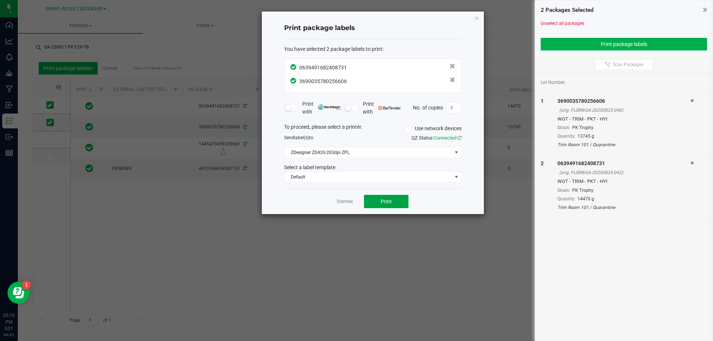
click at [380, 201] on button "Print" at bounding box center [386, 201] width 45 height 13
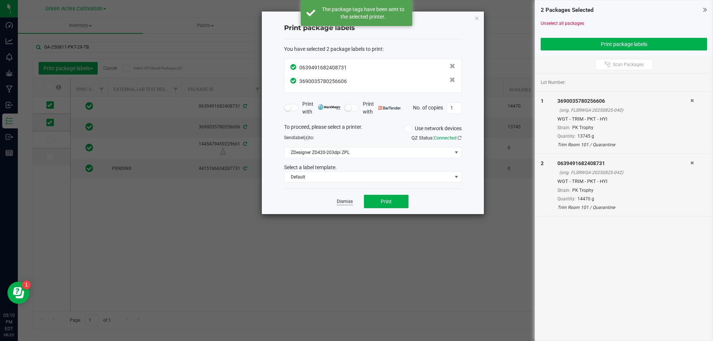
click at [347, 203] on link "Dismiss" at bounding box center [345, 202] width 16 height 6
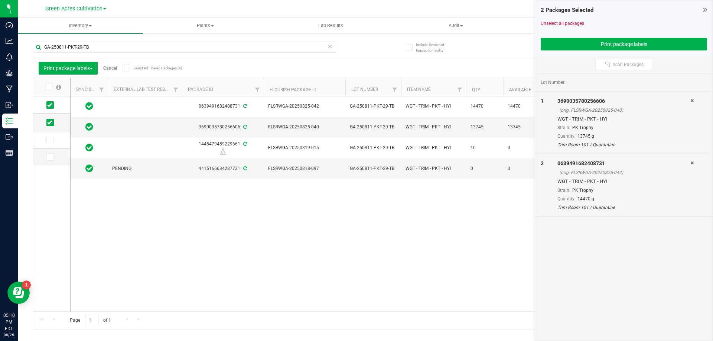
click at [114, 68] on link "Cancel" at bounding box center [110, 68] width 14 height 5
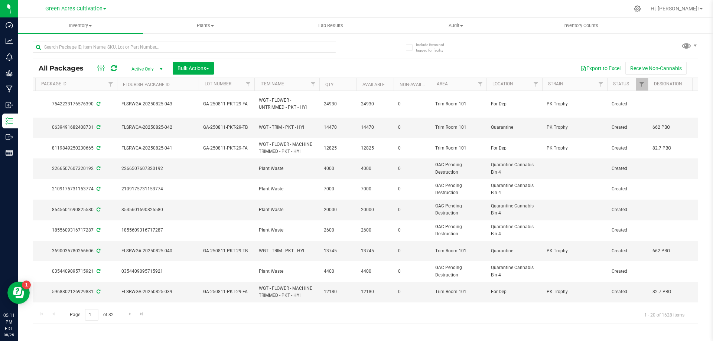
scroll to position [0, 159]
